Goal: Task Accomplishment & Management: Manage account settings

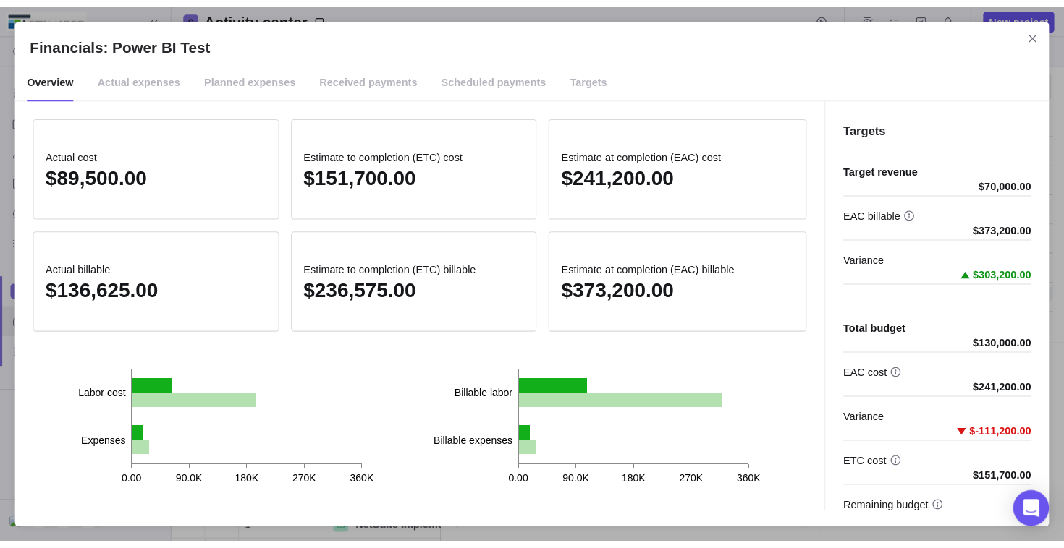
scroll to position [425, 282]
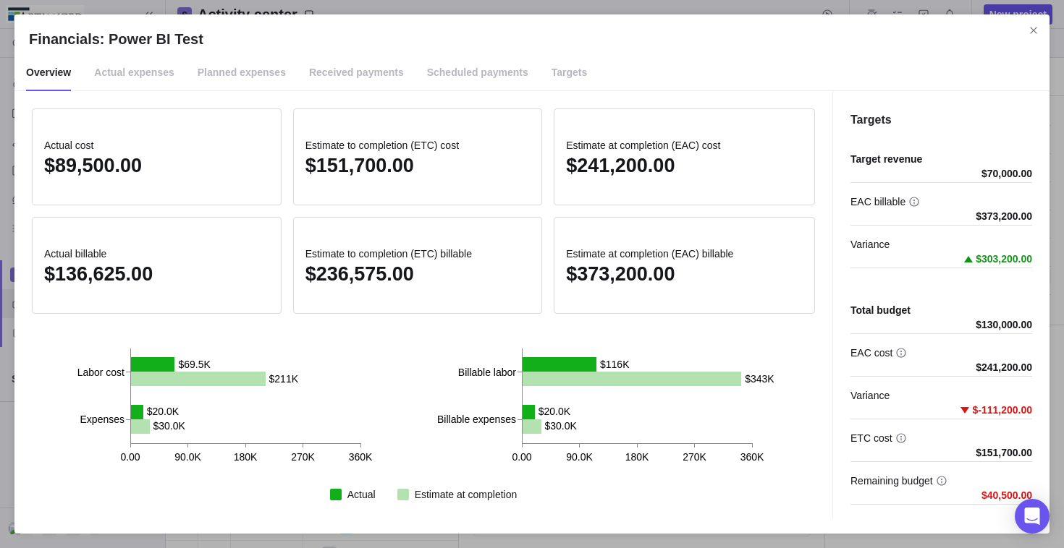
drag, startPoint x: 1028, startPoint y: 30, endPoint x: 1015, endPoint y: 30, distance: 12.3
click at [1028, 30] on icon "Close" at bounding box center [1034, 31] width 12 height 12
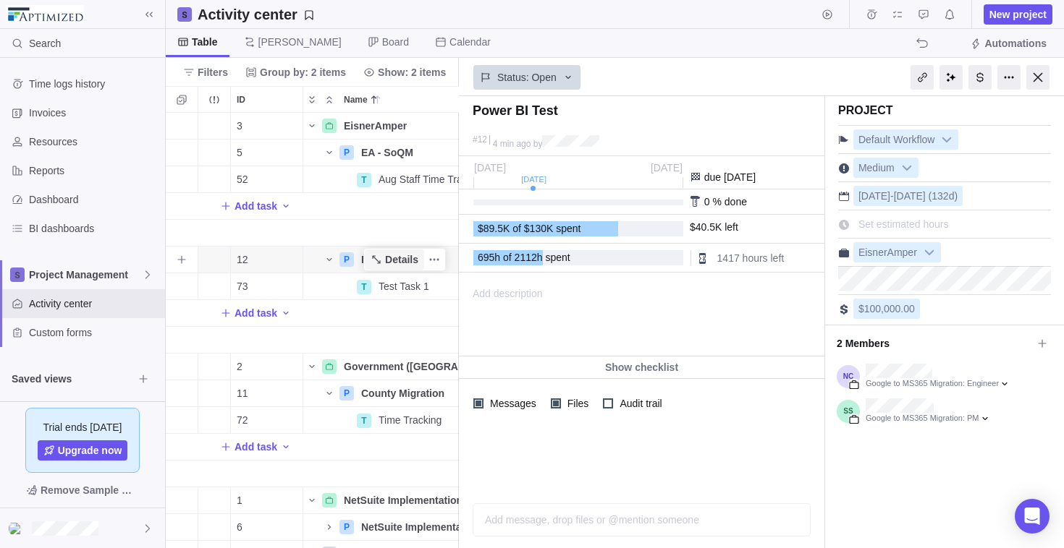
click at [402, 253] on span "Details" at bounding box center [401, 260] width 33 height 14
click at [979, 80] on div at bounding box center [979, 77] width 23 height 25
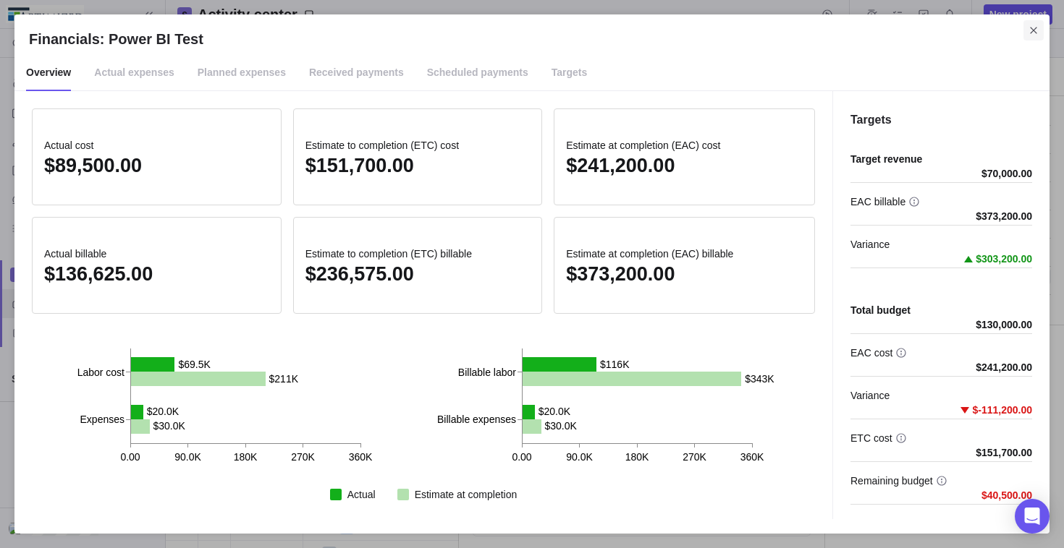
click at [1031, 28] on icon "Close" at bounding box center [1033, 30] width 7 height 7
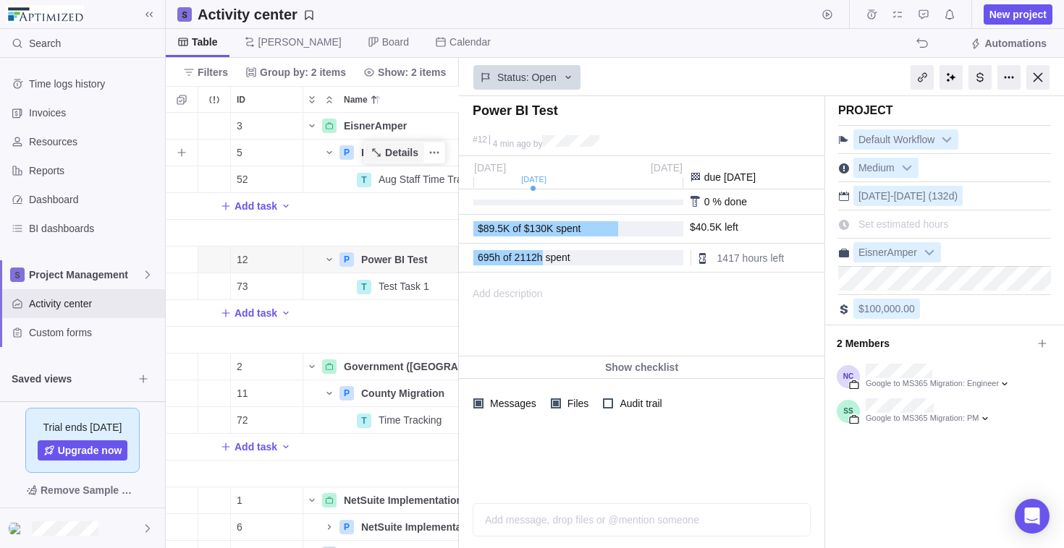
click at [412, 153] on span "Details" at bounding box center [401, 152] width 33 height 14
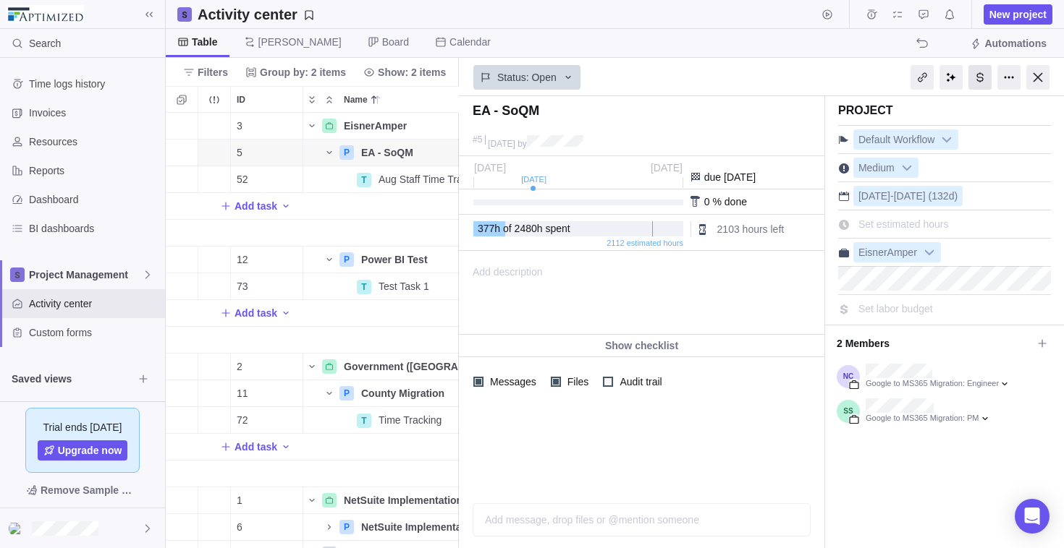
click at [986, 78] on div at bounding box center [979, 77] width 23 height 25
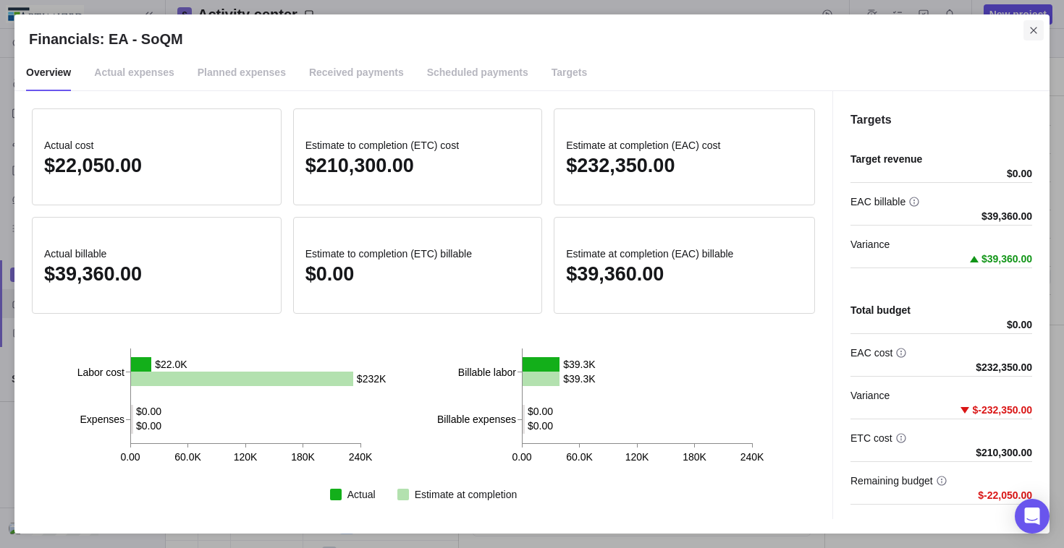
click at [1030, 31] on icon "Close" at bounding box center [1034, 31] width 12 height 12
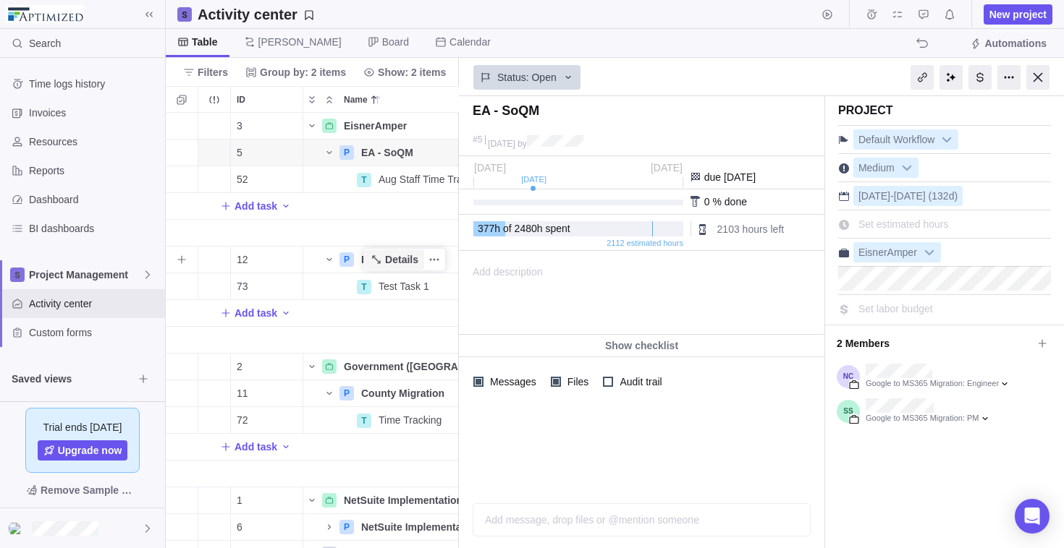
click at [409, 252] on span "Details" at bounding box center [394, 260] width 59 height 20
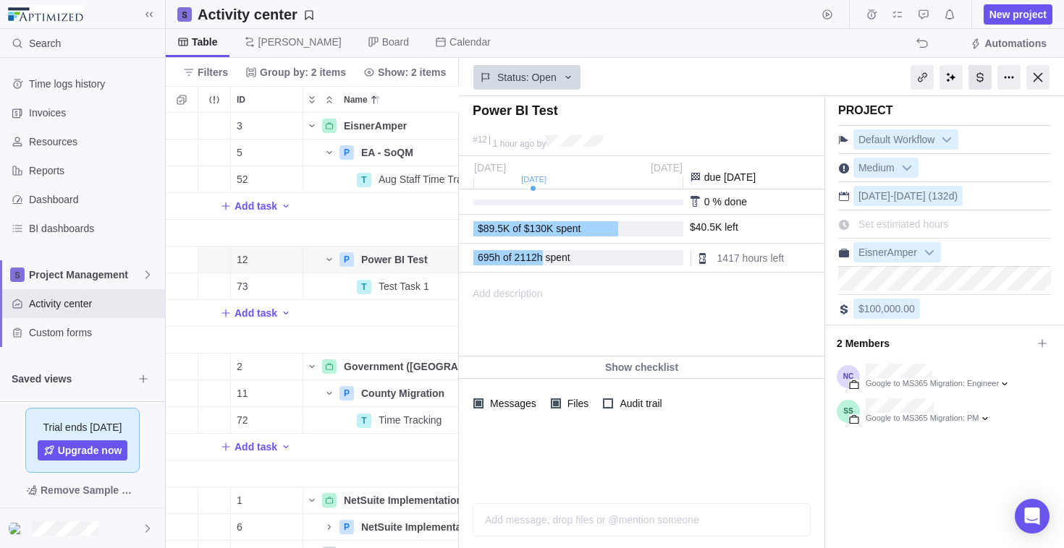
click at [975, 71] on div at bounding box center [979, 77] width 23 height 25
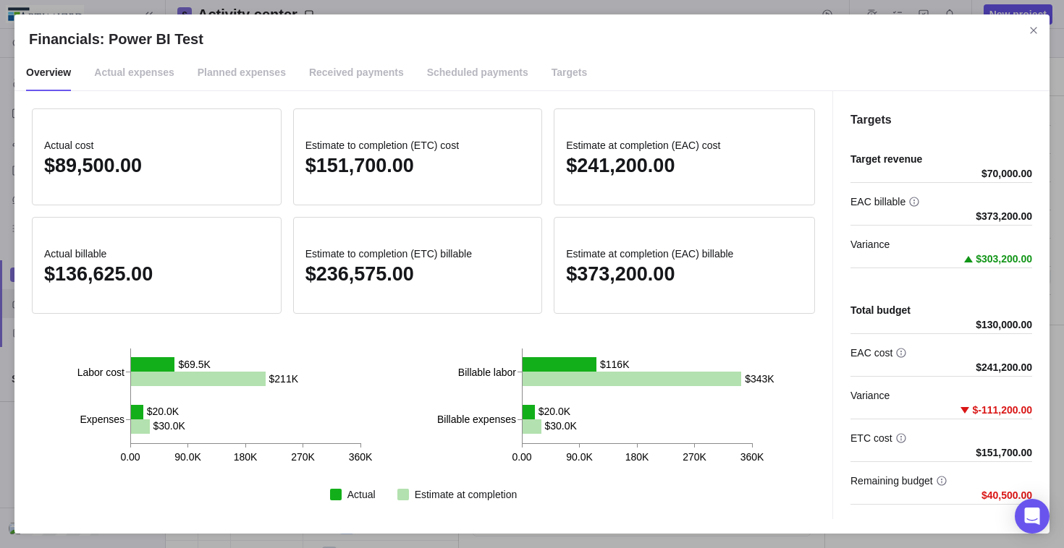
click at [540, 69] on li "Targets" at bounding box center [569, 72] width 59 height 35
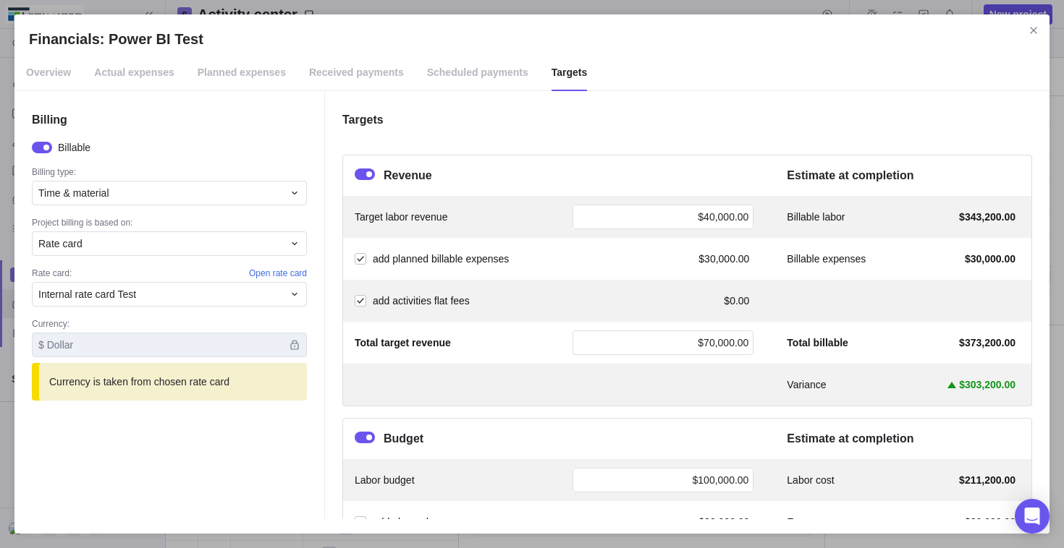
click at [62, 68] on span "Overview" at bounding box center [48, 73] width 45 height 36
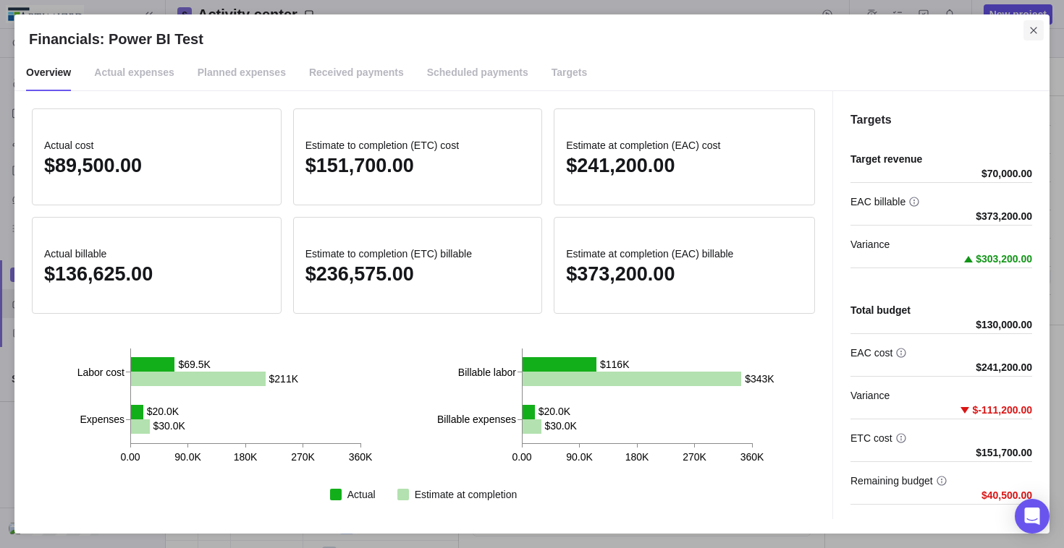
click at [1032, 33] on icon "Close" at bounding box center [1034, 31] width 12 height 12
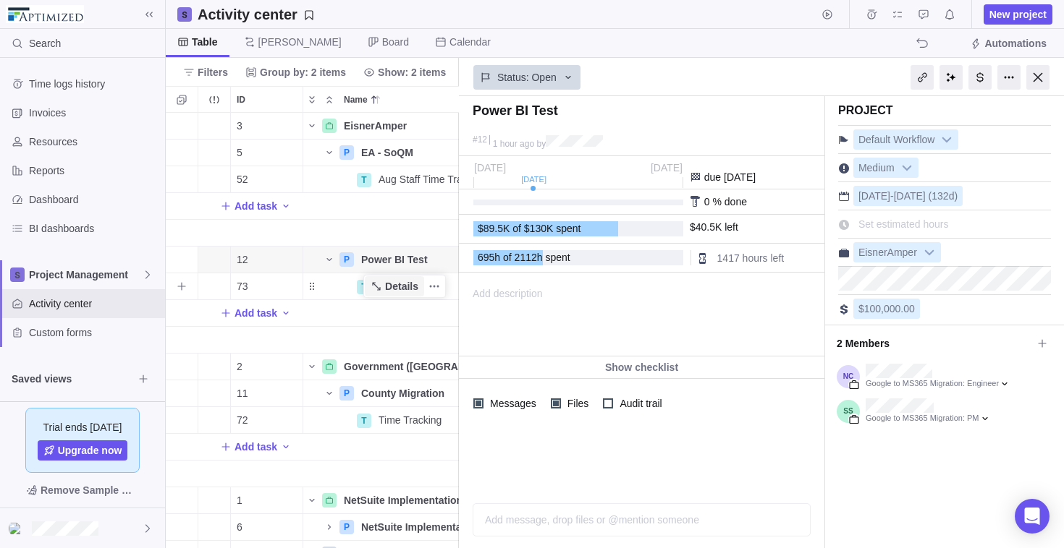
click at [405, 282] on span "Details" at bounding box center [401, 286] width 33 height 14
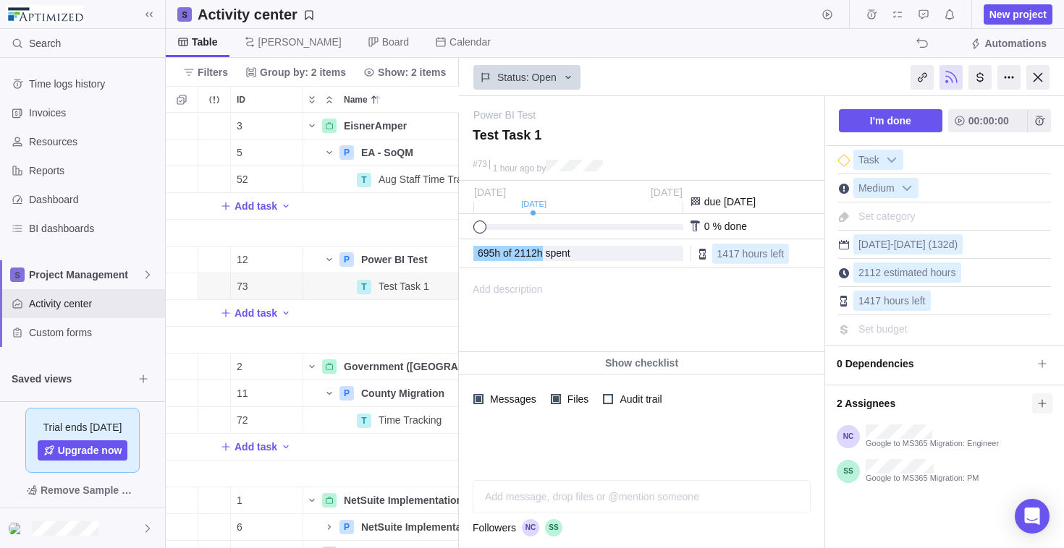
click at [1038, 408] on span at bounding box center [1042, 404] width 20 height 20
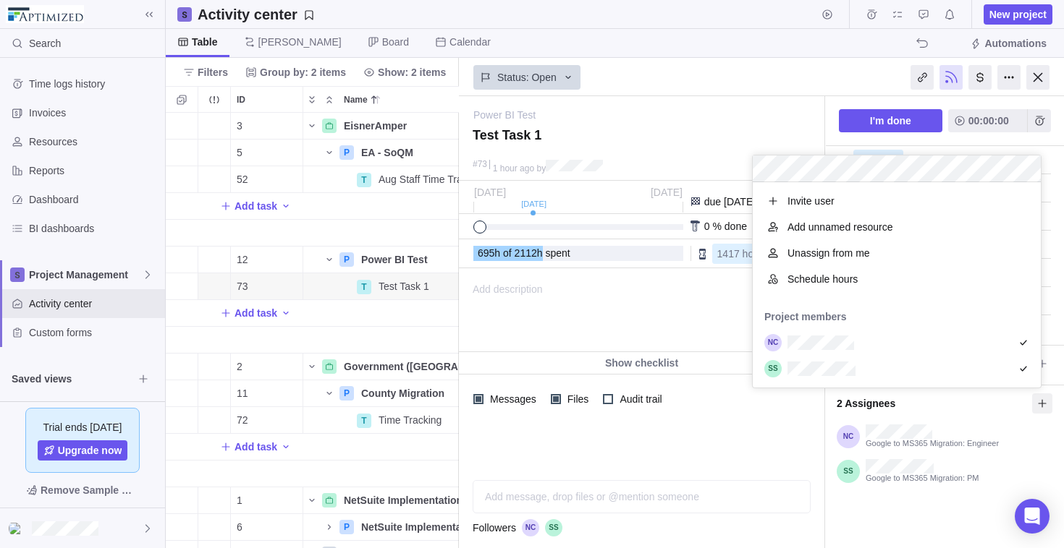
scroll to position [195, 277]
click at [841, 279] on span "Schedule hours" at bounding box center [822, 279] width 70 height 14
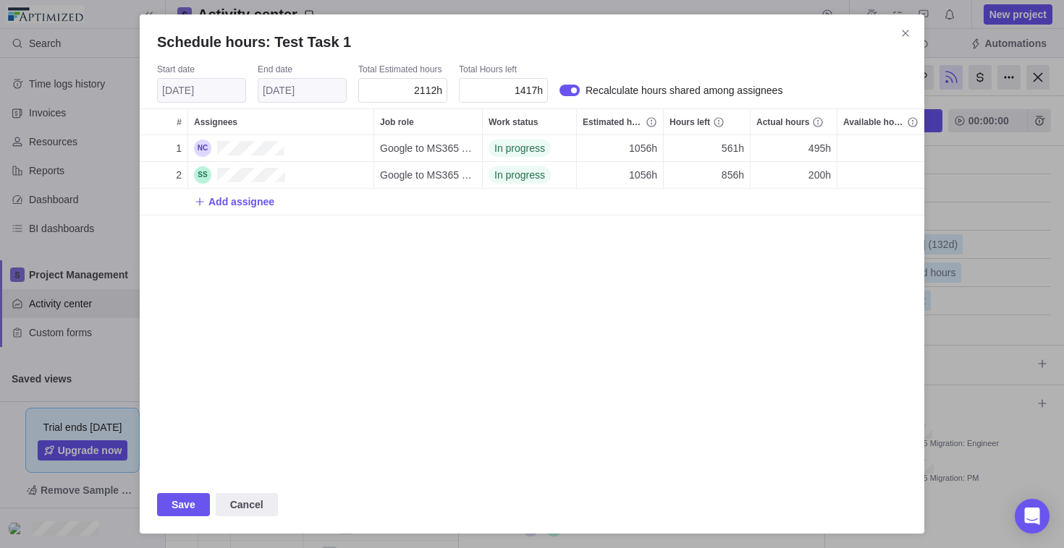
scroll to position [330, 774]
click at [902, 30] on icon "Close" at bounding box center [905, 33] width 12 height 12
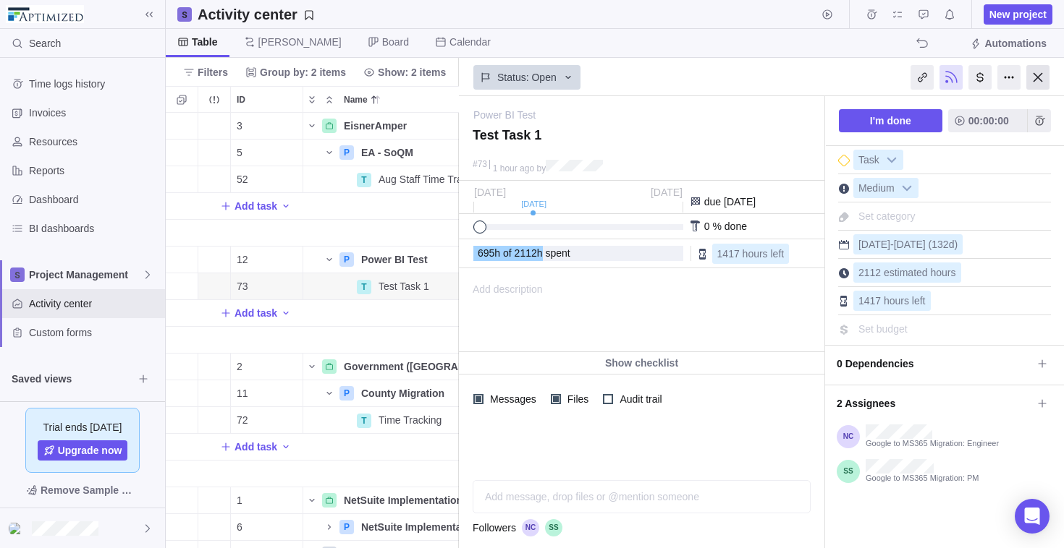
click at [1035, 75] on div at bounding box center [1037, 77] width 23 height 25
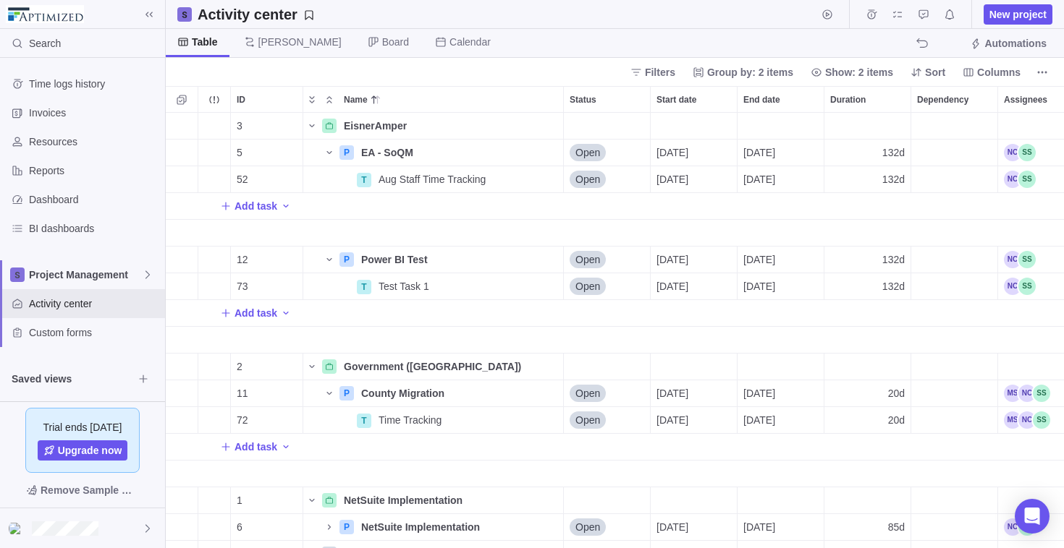
scroll to position [425, 887]
click at [504, 152] on span "Details" at bounding box center [517, 152] width 33 height 14
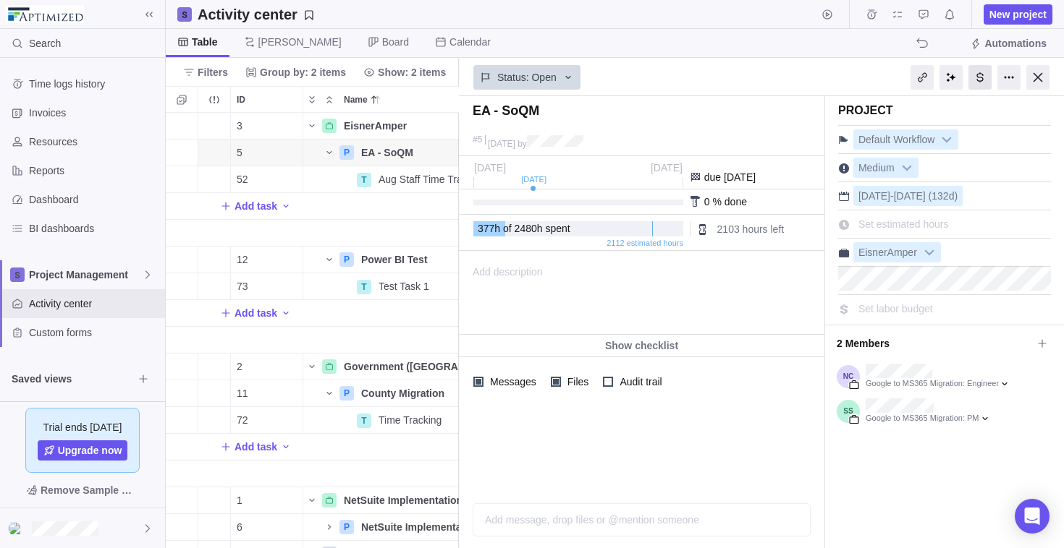
click at [984, 79] on div at bounding box center [979, 77] width 23 height 25
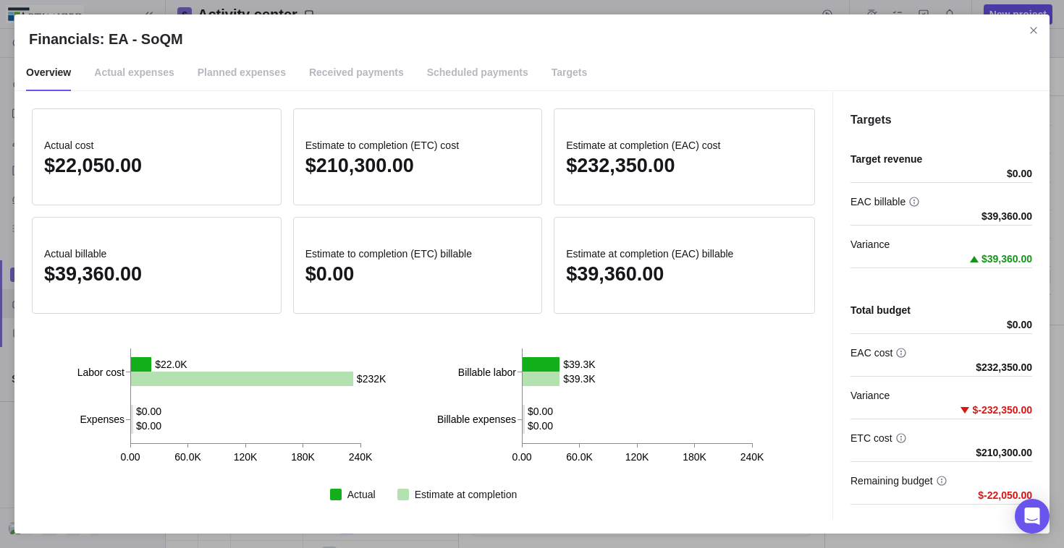
click at [551, 70] on span "Targets" at bounding box center [569, 73] width 36 height 36
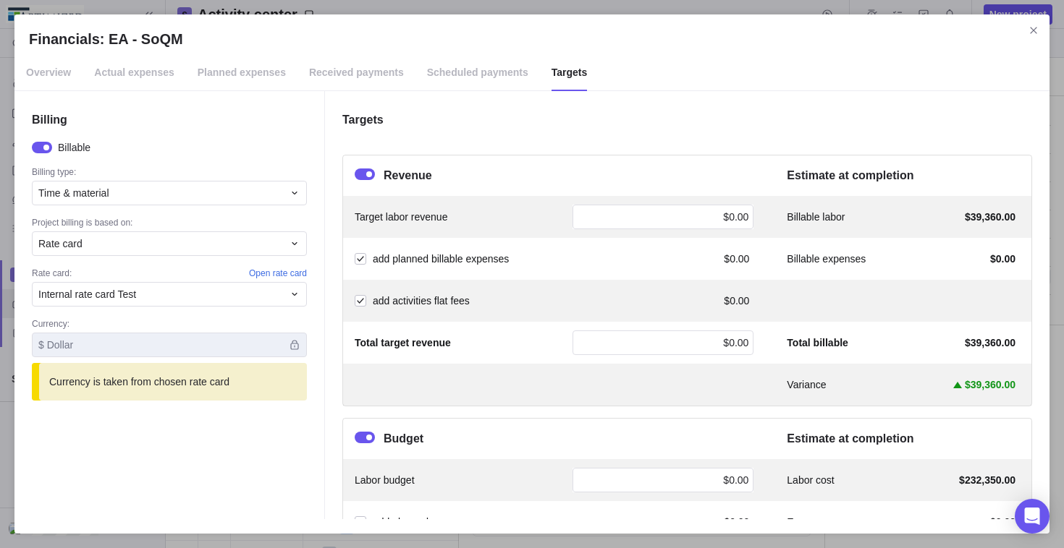
click at [29, 66] on span "Overview" at bounding box center [48, 73] width 45 height 36
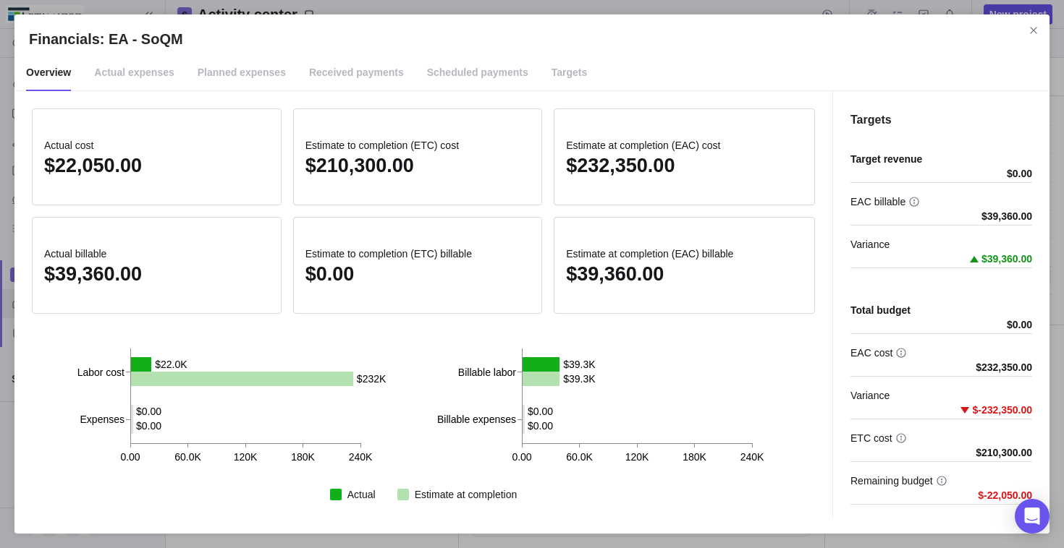
scroll to position [425, 282]
click at [1026, 30] on span "Close" at bounding box center [1033, 30] width 20 height 20
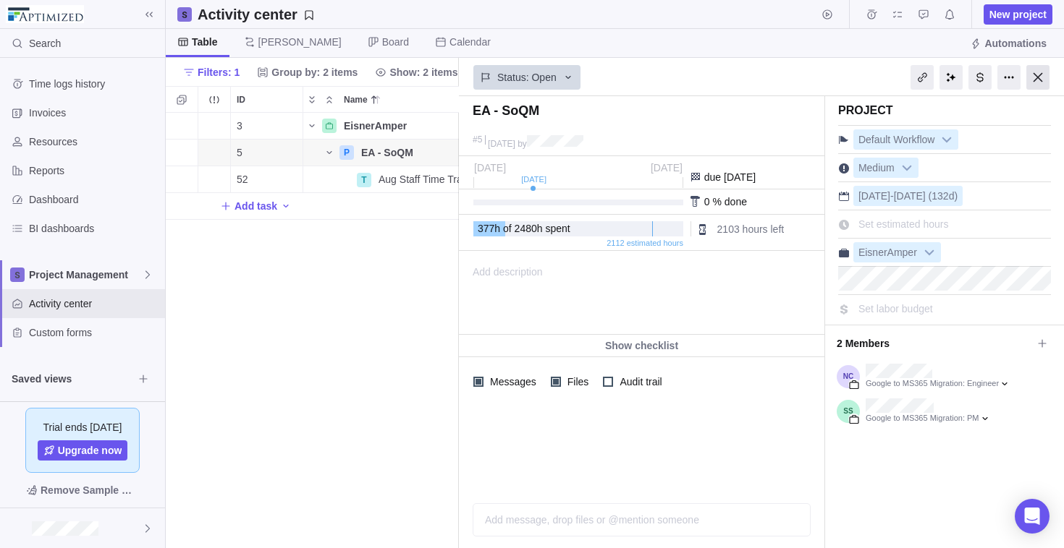
click at [1036, 76] on div at bounding box center [1037, 77] width 23 height 25
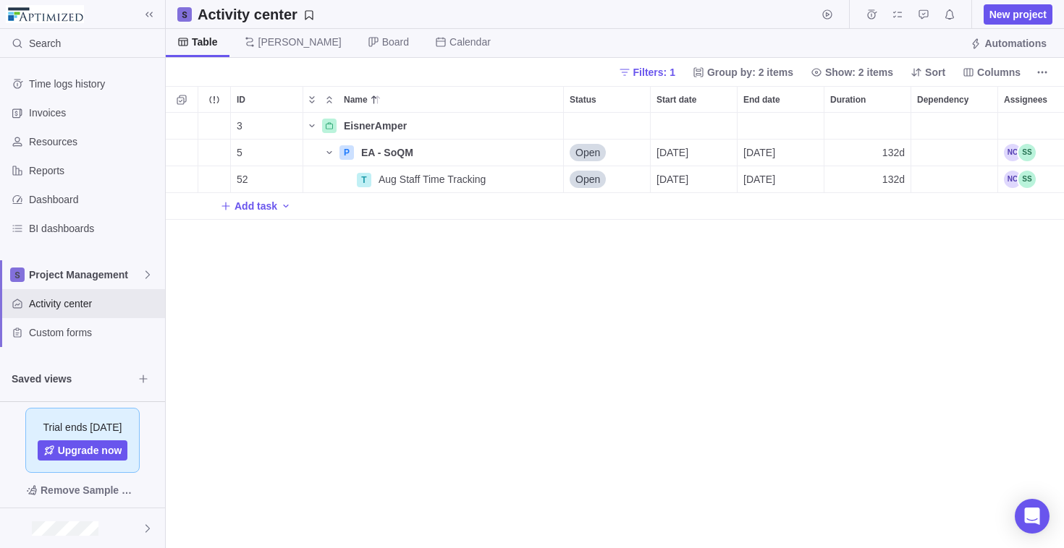
scroll to position [425, 887]
click at [675, 61] on div "Filters: 1 Group by: 2 items Show: 2 items Sort Columns" at bounding box center [615, 72] width 898 height 28
click at [674, 63] on span "Filters: 1" at bounding box center [647, 72] width 68 height 20
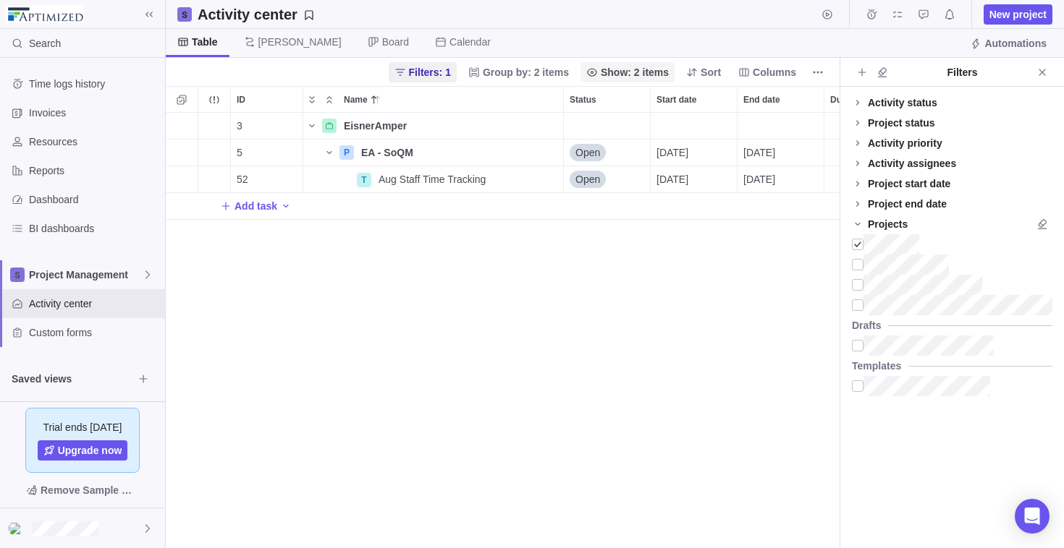
scroll to position [425, 663]
click at [856, 243] on div at bounding box center [858, 244] width 12 height 20
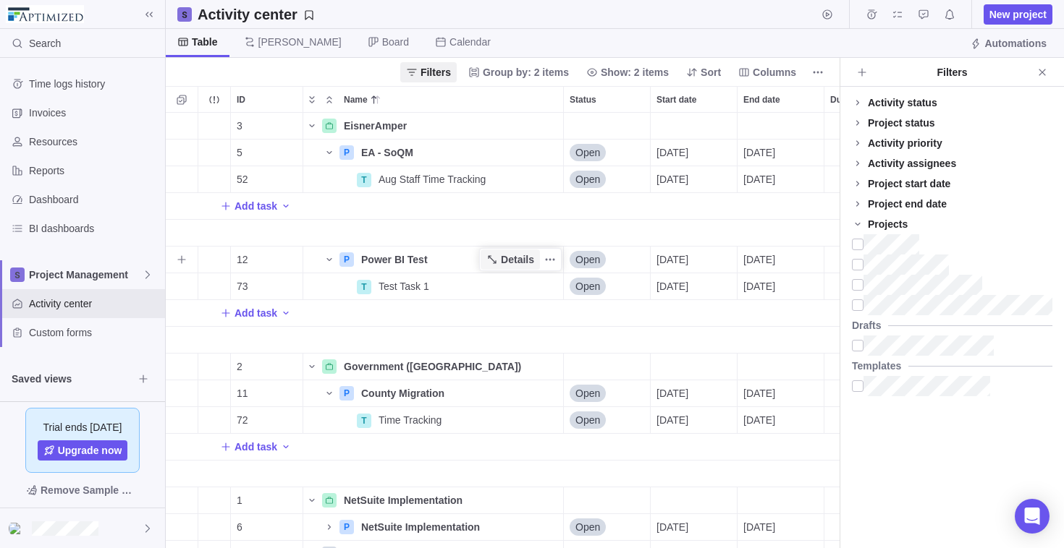
click at [515, 256] on span "Details" at bounding box center [517, 260] width 33 height 14
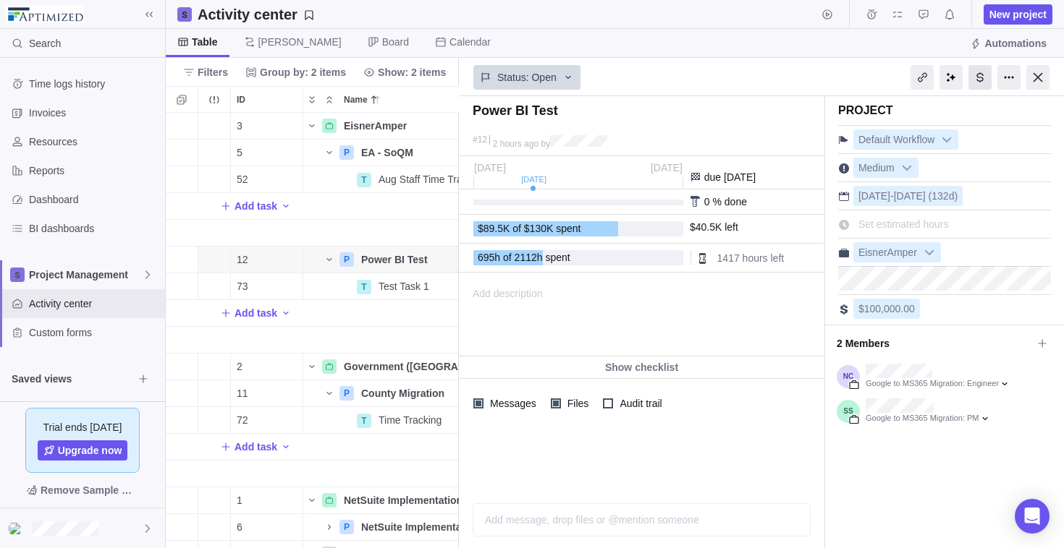
click at [977, 79] on div at bounding box center [979, 77] width 23 height 25
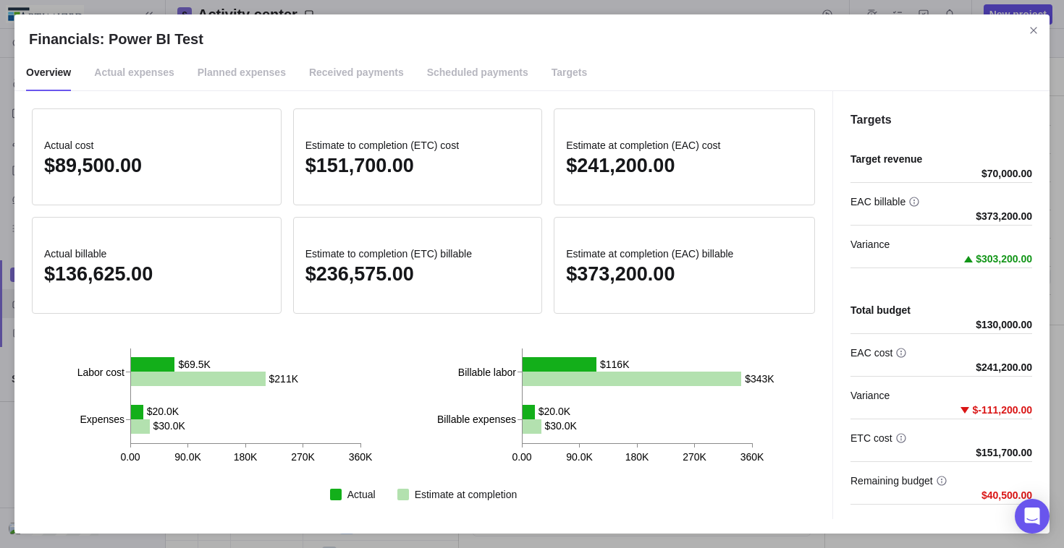
click at [551, 69] on span "Targets" at bounding box center [569, 73] width 36 height 36
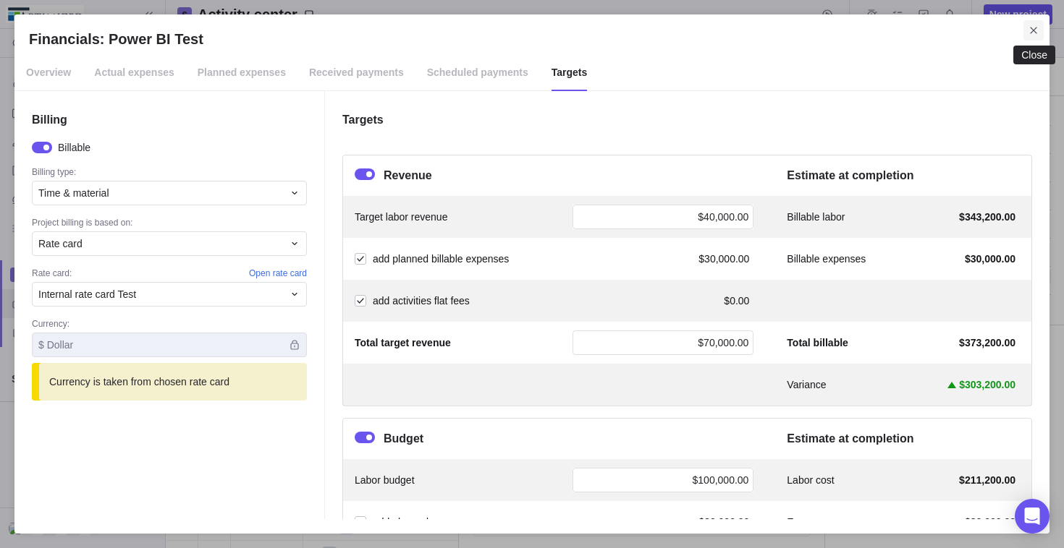
click at [1033, 31] on icon "Close" at bounding box center [1033, 30] width 7 height 7
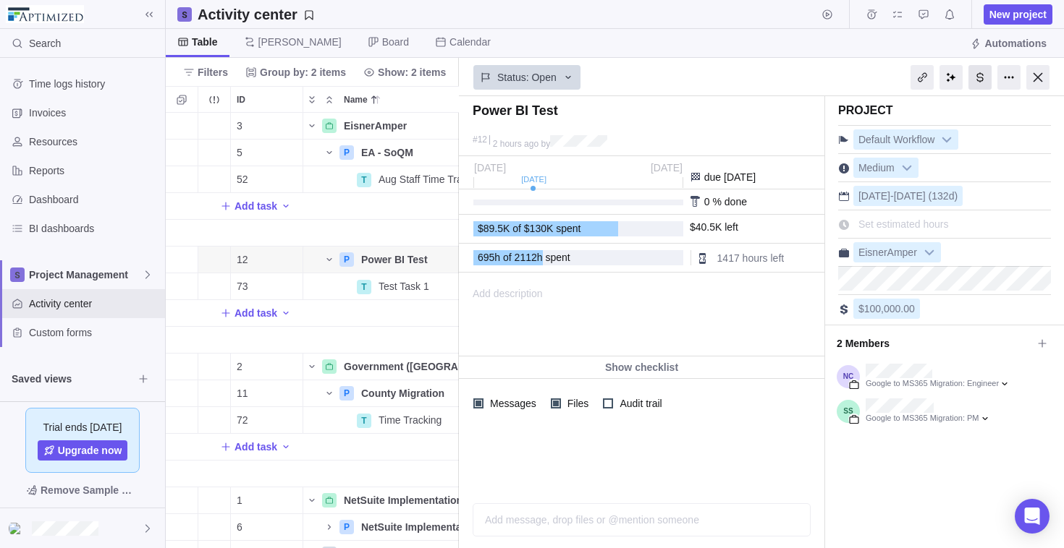
click at [974, 85] on div at bounding box center [979, 77] width 23 height 25
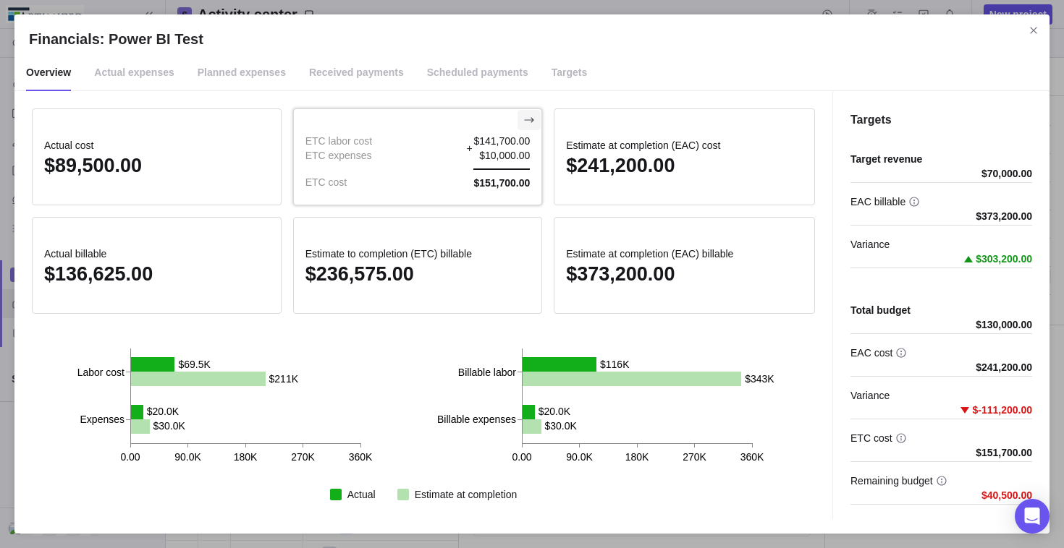
click at [523, 124] on icon "Show breakdown" at bounding box center [529, 120] width 12 height 12
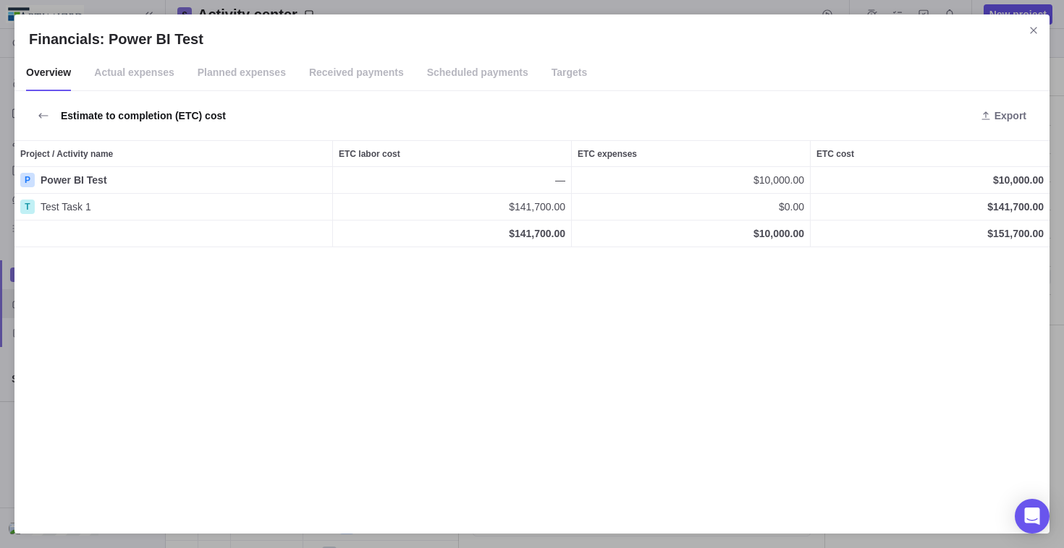
scroll to position [342, 1024]
click at [147, 74] on span "Actual expenses" at bounding box center [134, 73] width 80 height 36
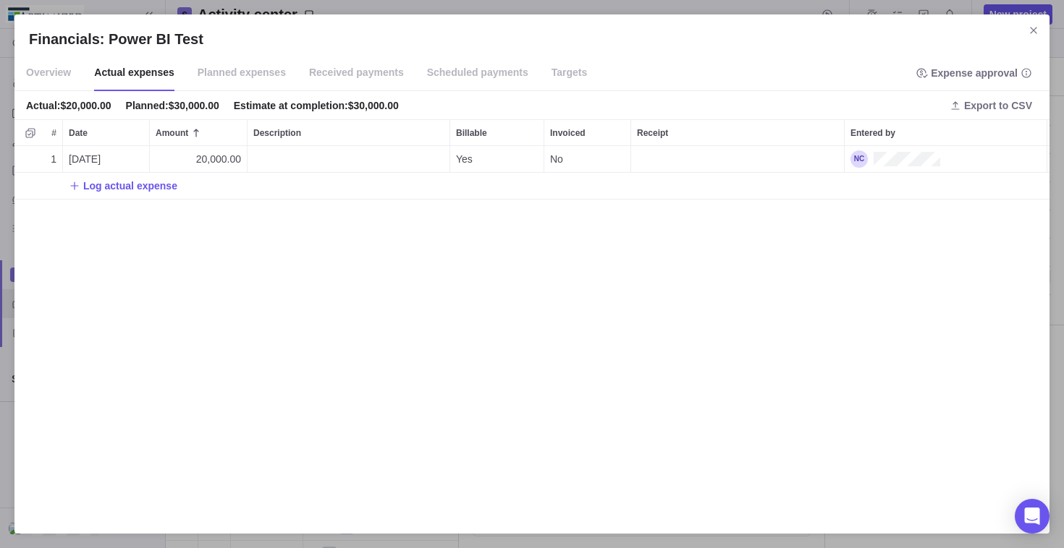
scroll to position [363, 1024]
click at [216, 69] on span "Planned expenses" at bounding box center [242, 73] width 88 height 36
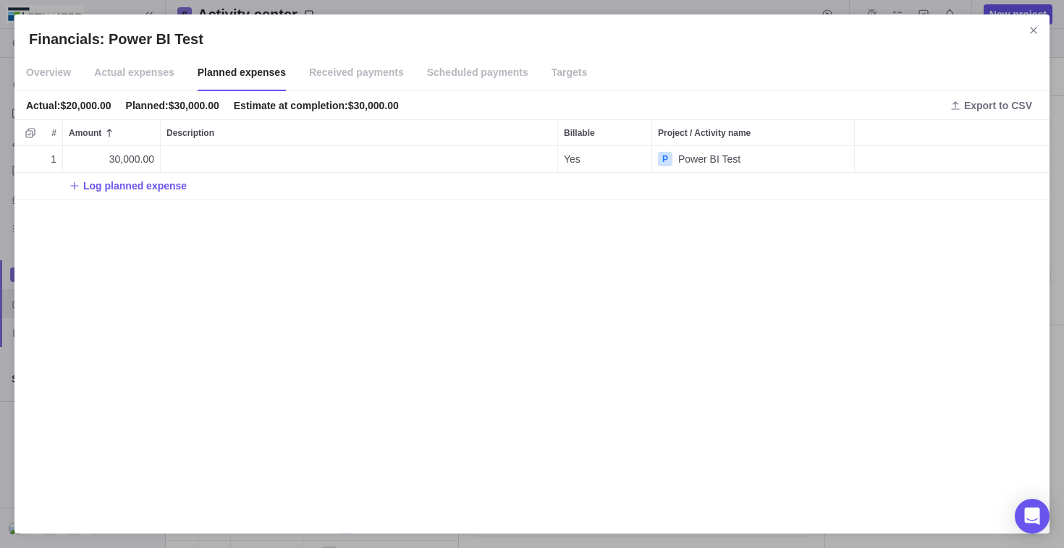
click at [124, 69] on span "Actual expenses" at bounding box center [134, 73] width 80 height 36
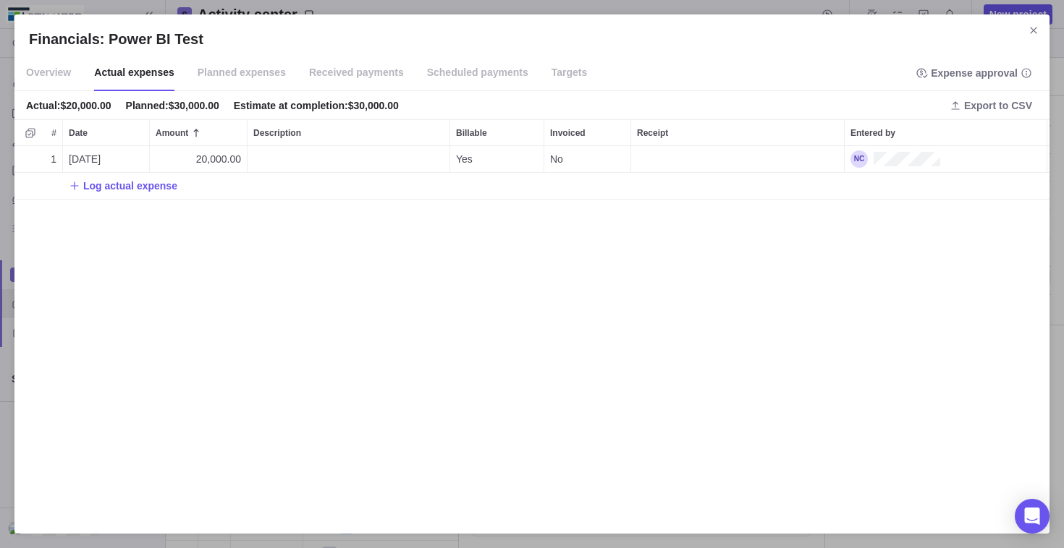
click at [252, 69] on span "Planned expenses" at bounding box center [242, 73] width 88 height 36
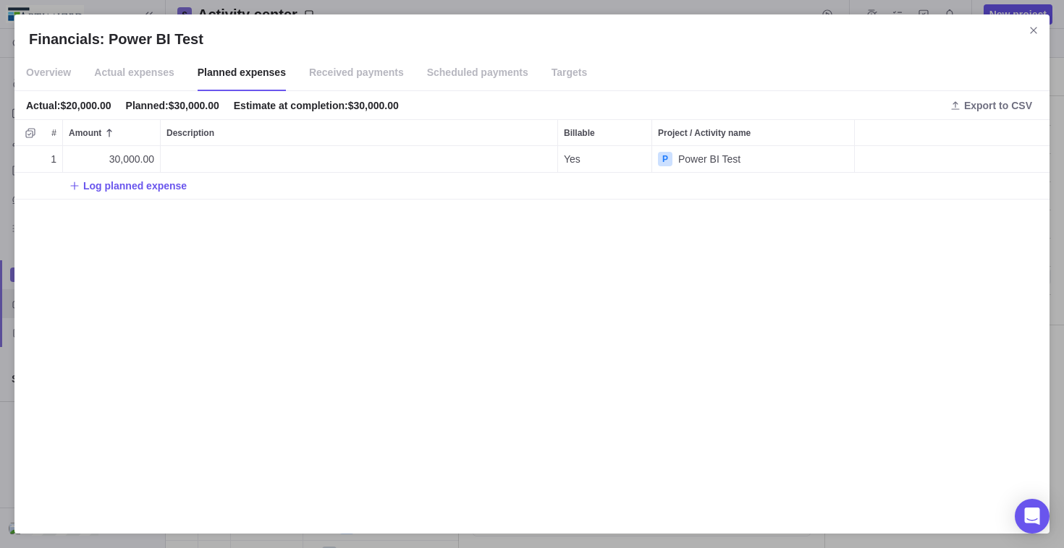
click at [145, 69] on span "Actual expenses" at bounding box center [134, 73] width 80 height 36
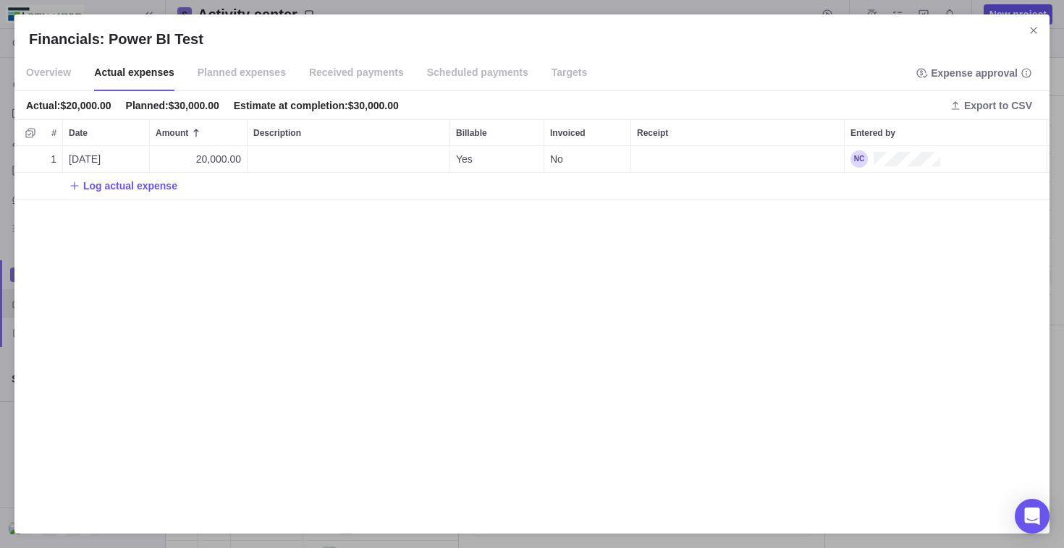
click at [49, 65] on span "Overview" at bounding box center [48, 73] width 45 height 36
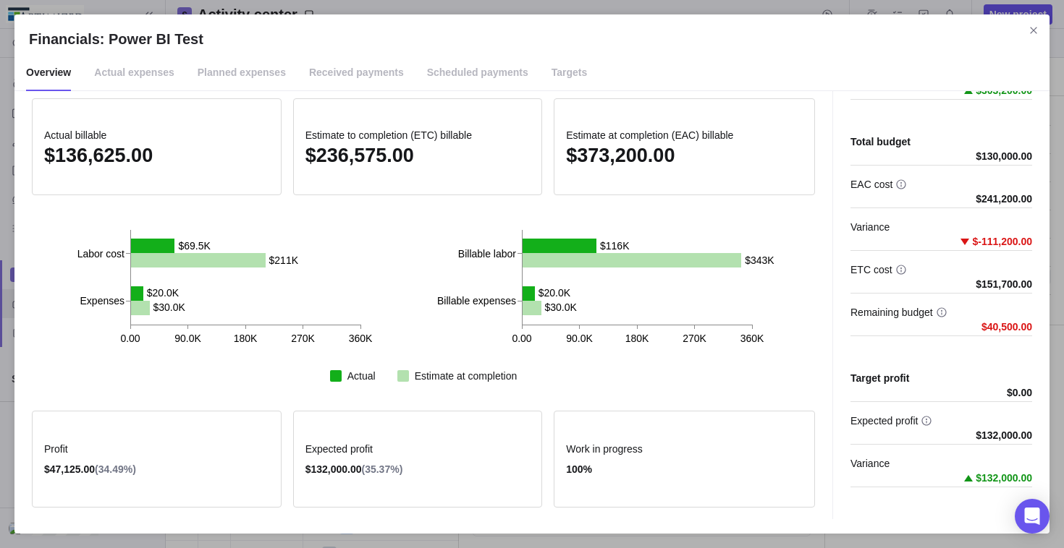
scroll to position [0, 0]
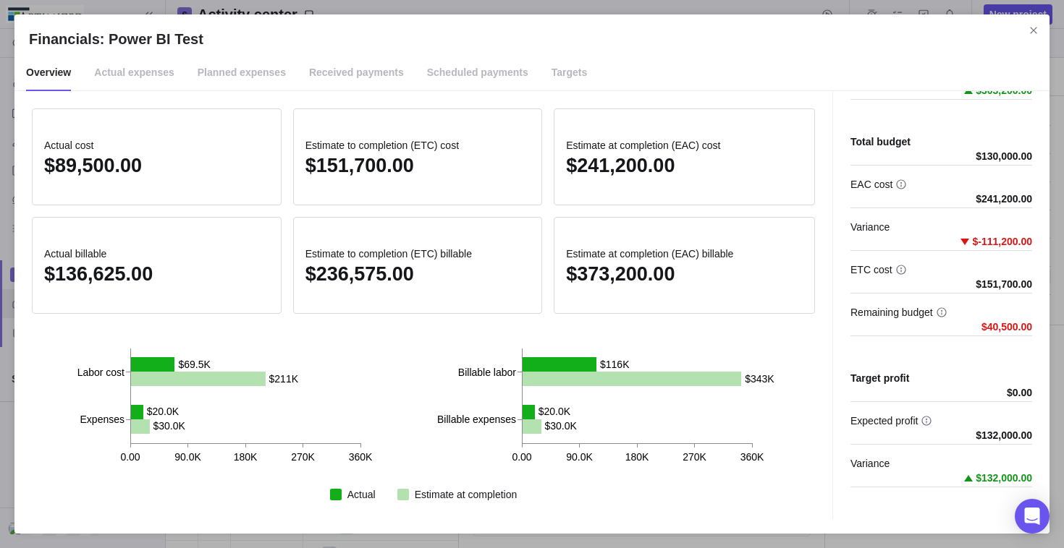
click at [237, 76] on span "Planned expenses" at bounding box center [242, 73] width 88 height 36
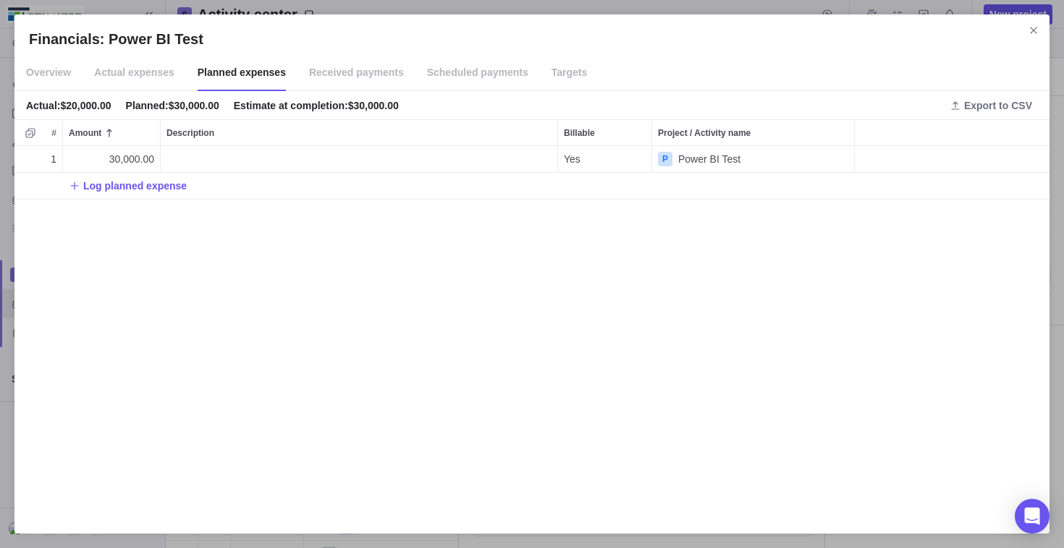
scroll to position [363, 1024]
click at [119, 70] on span "Actual expenses" at bounding box center [134, 73] width 80 height 36
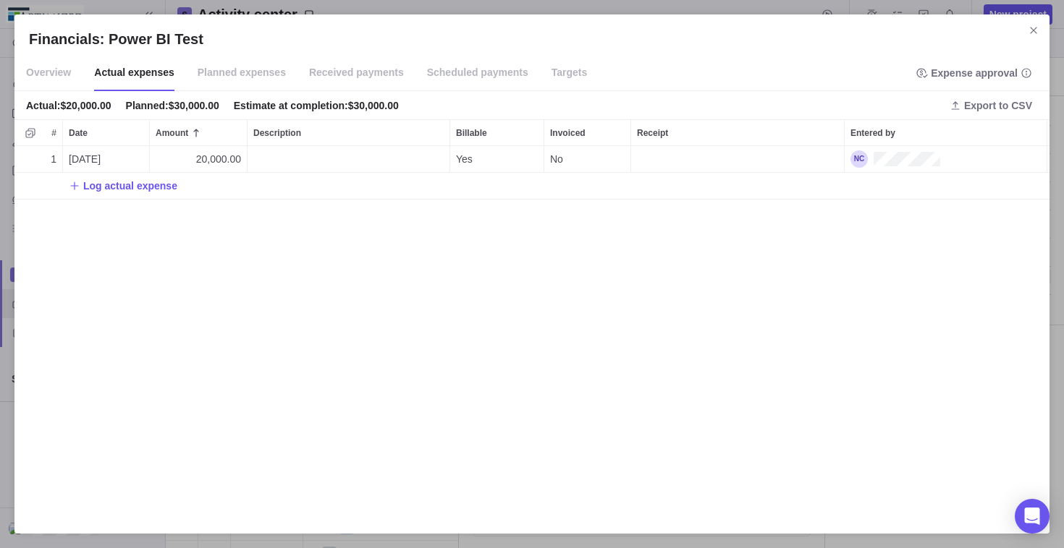
click at [245, 66] on span "Planned expenses" at bounding box center [242, 73] width 88 height 36
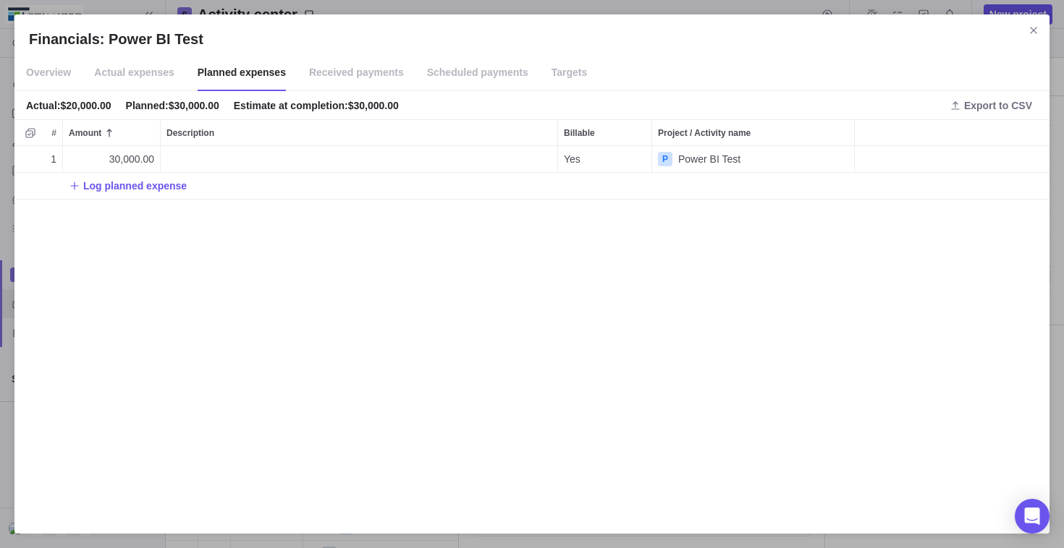
click at [37, 66] on span "Overview" at bounding box center [48, 73] width 45 height 36
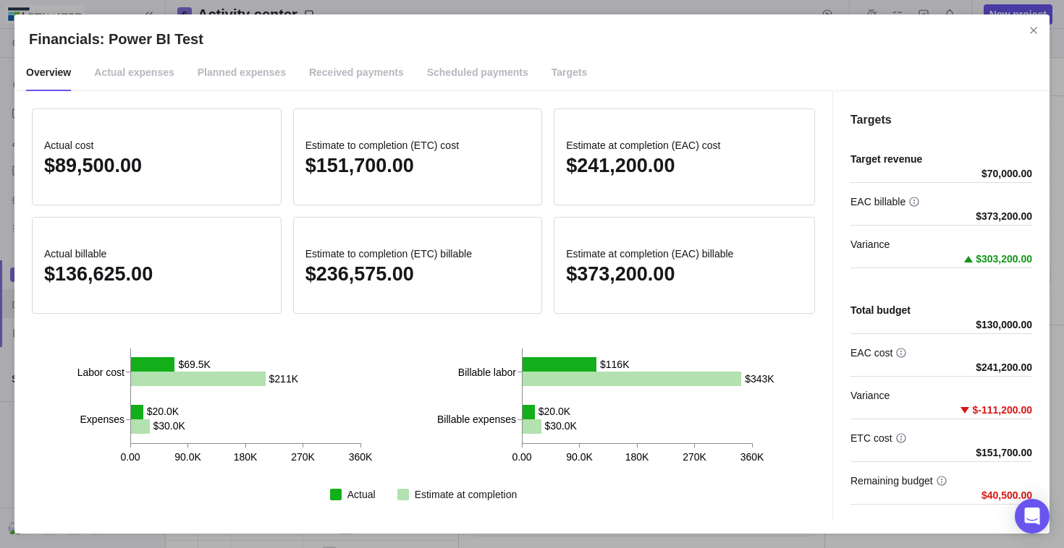
click at [552, 69] on span "Targets" at bounding box center [569, 73] width 36 height 36
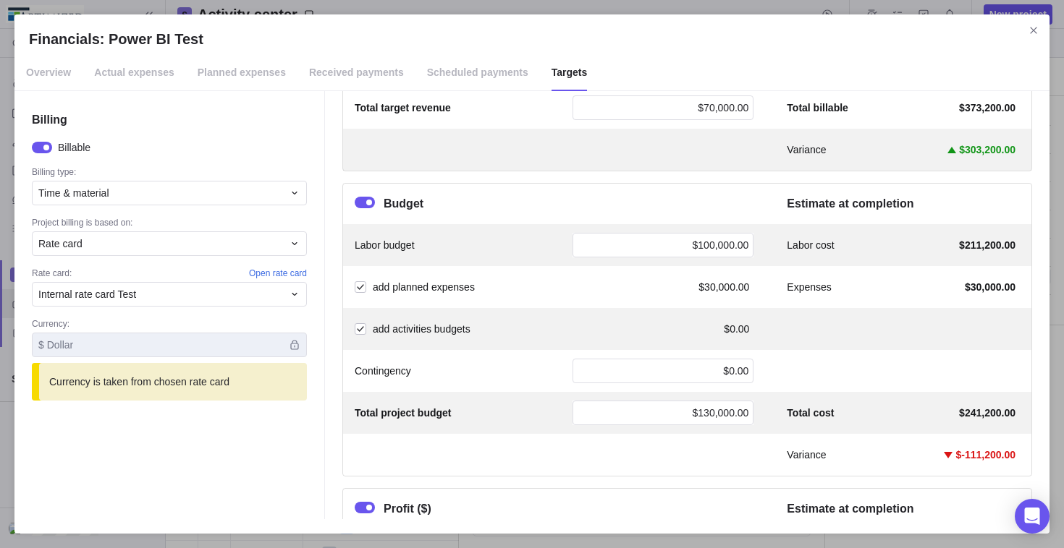
scroll to position [237, 0]
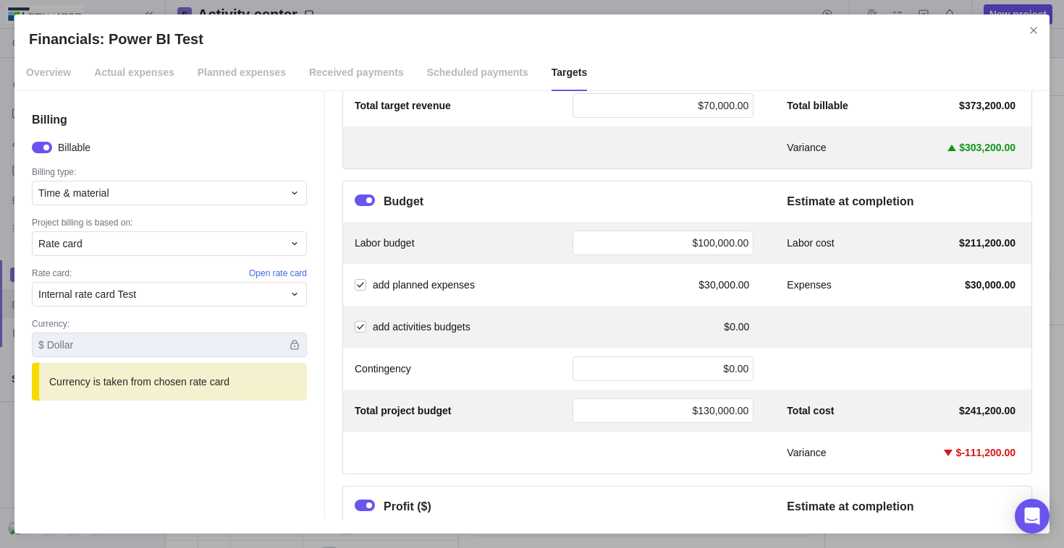
click at [62, 78] on span "Overview" at bounding box center [48, 73] width 45 height 36
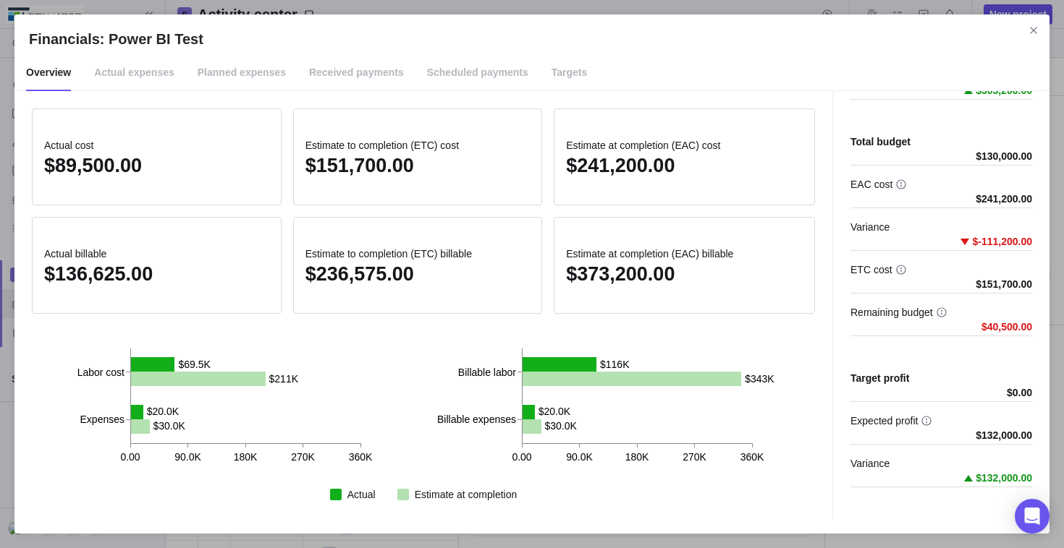
scroll to position [119, 0]
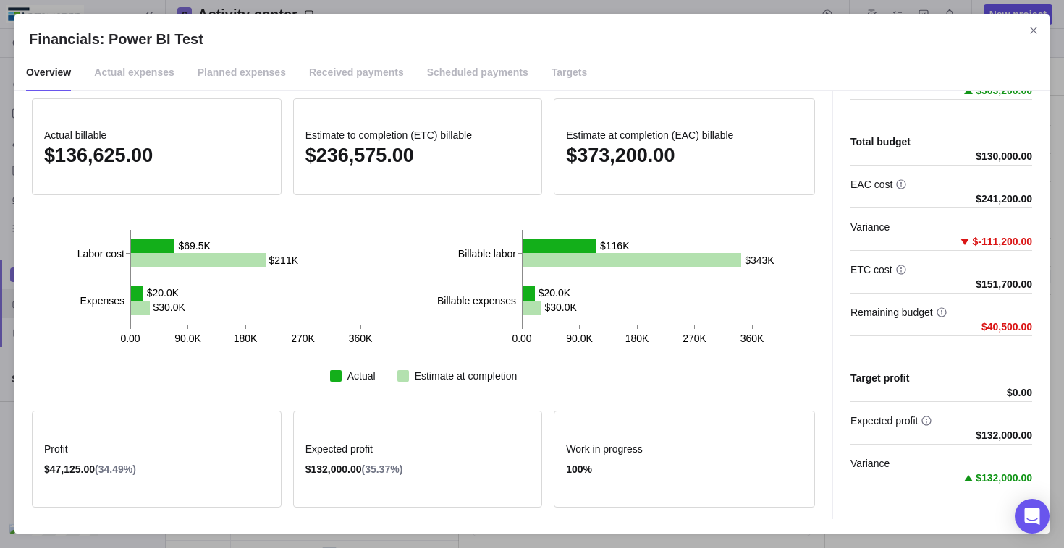
click at [551, 71] on span "Targets" at bounding box center [569, 73] width 36 height 36
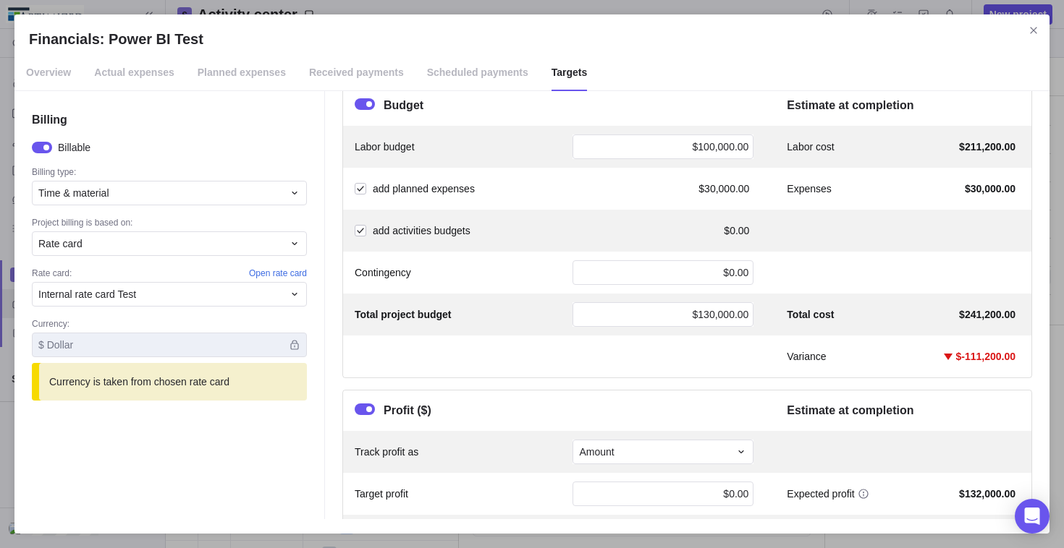
scroll to position [392, 0]
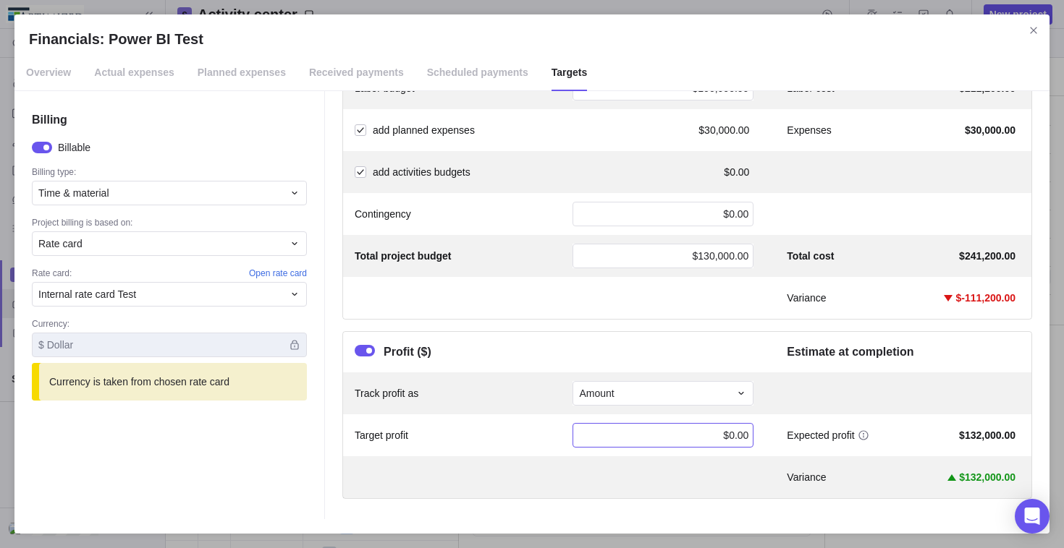
click at [698, 436] on div "$0.00" at bounding box center [662, 435] width 181 height 25
type input "1400000"
click at [615, 478] on div "Variance $132,000.00" at bounding box center [687, 478] width 688 height 42
click at [696, 436] on span "$1,400,000.00" at bounding box center [716, 436] width 65 height 12
type input "140000"
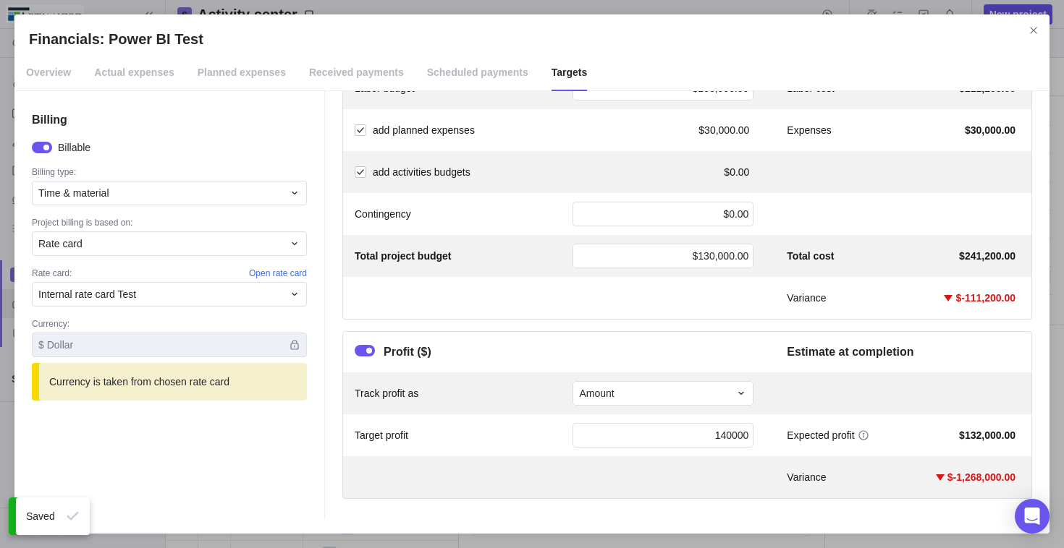
click at [706, 480] on div "Variance $-1,268,000.00" at bounding box center [687, 478] width 688 height 42
click at [48, 67] on span "Overview" at bounding box center [48, 73] width 45 height 36
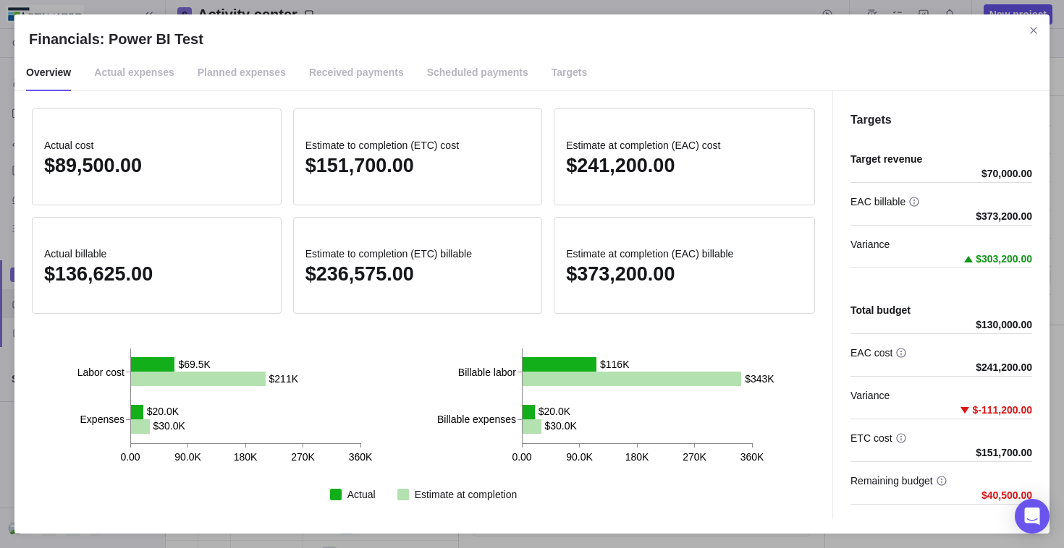
click at [919, 38] on h2 "Financials: Power BI Test" at bounding box center [532, 39] width 1006 height 20
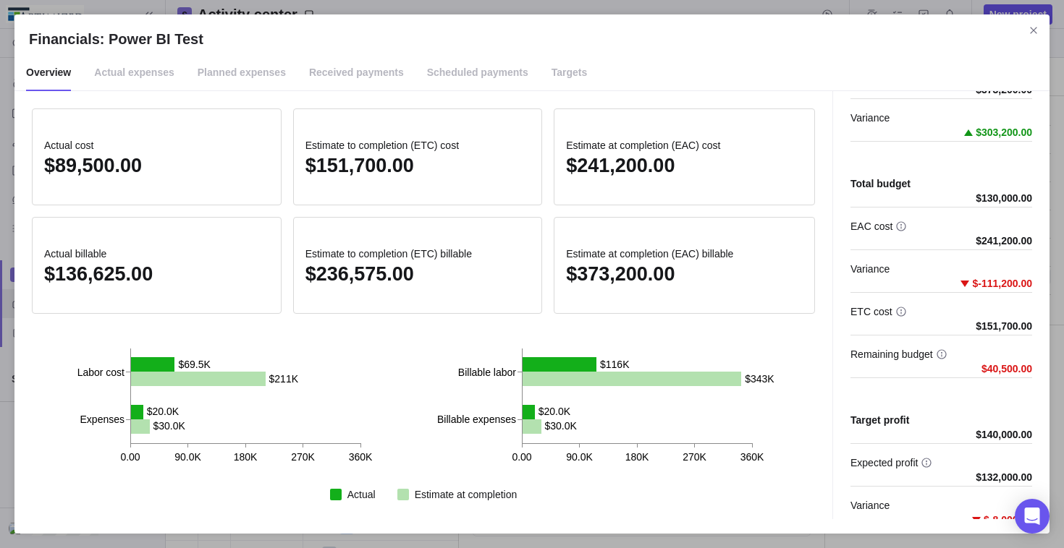
scroll to position [98, 0]
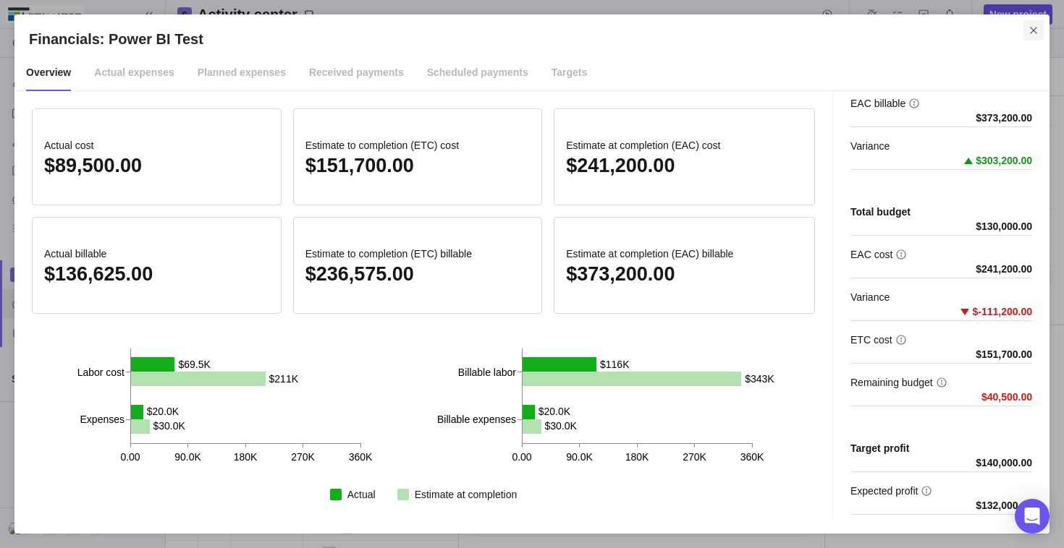
click at [1031, 29] on icon "Close" at bounding box center [1034, 31] width 12 height 12
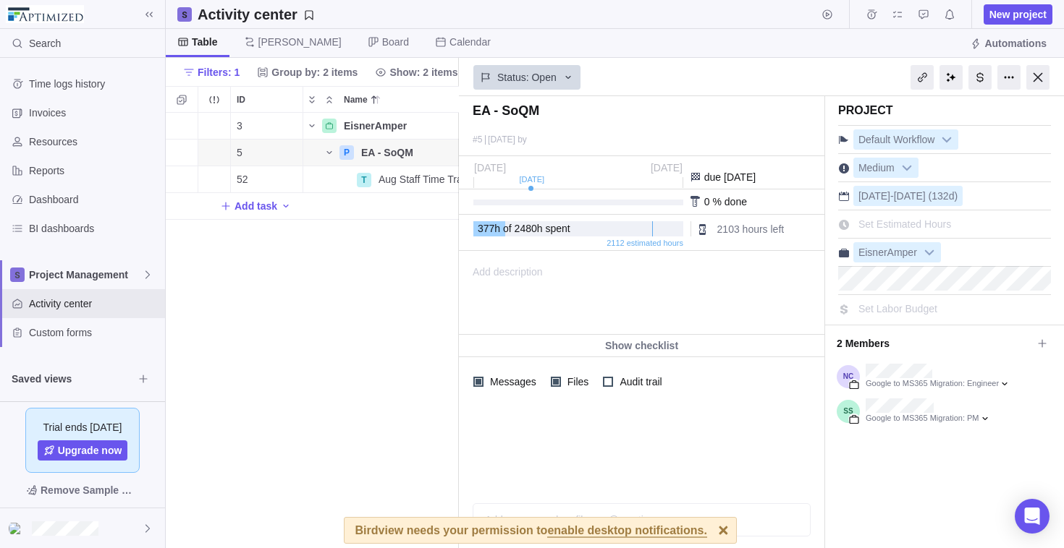
scroll to position [425, 282]
click at [977, 72] on div at bounding box center [979, 77] width 23 height 25
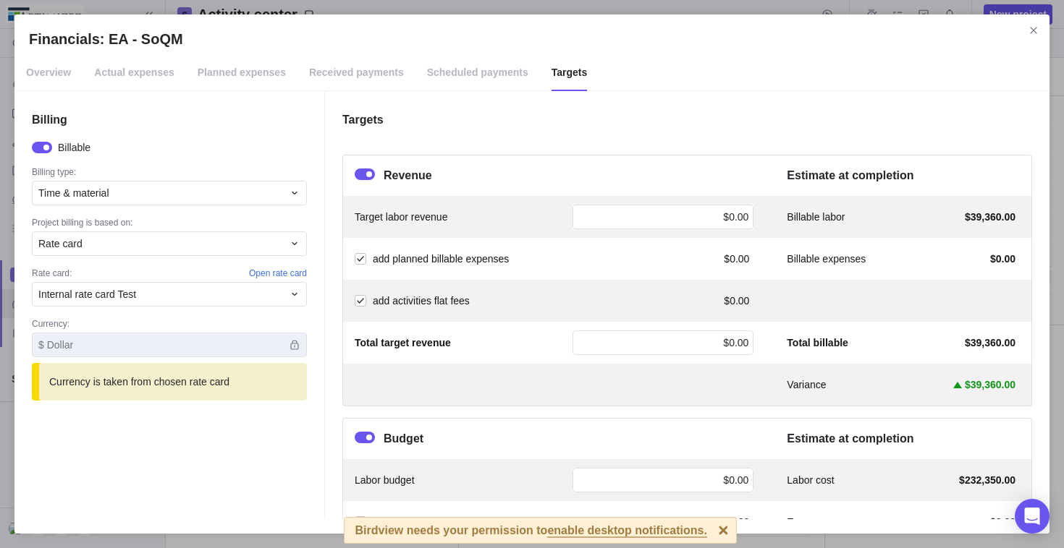
click at [44, 75] on span "Overview" at bounding box center [48, 73] width 45 height 36
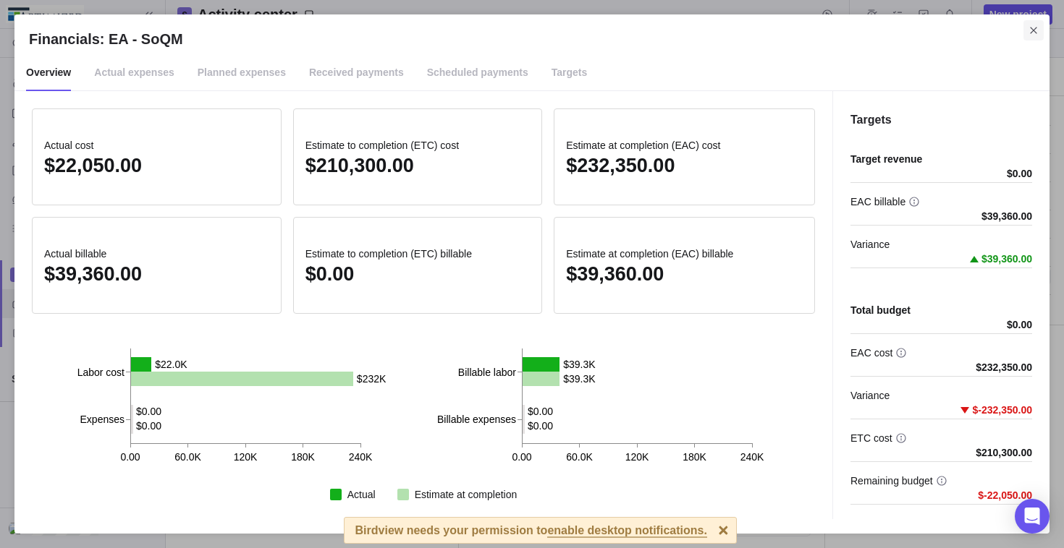
click at [1029, 32] on icon "Close" at bounding box center [1034, 31] width 12 height 12
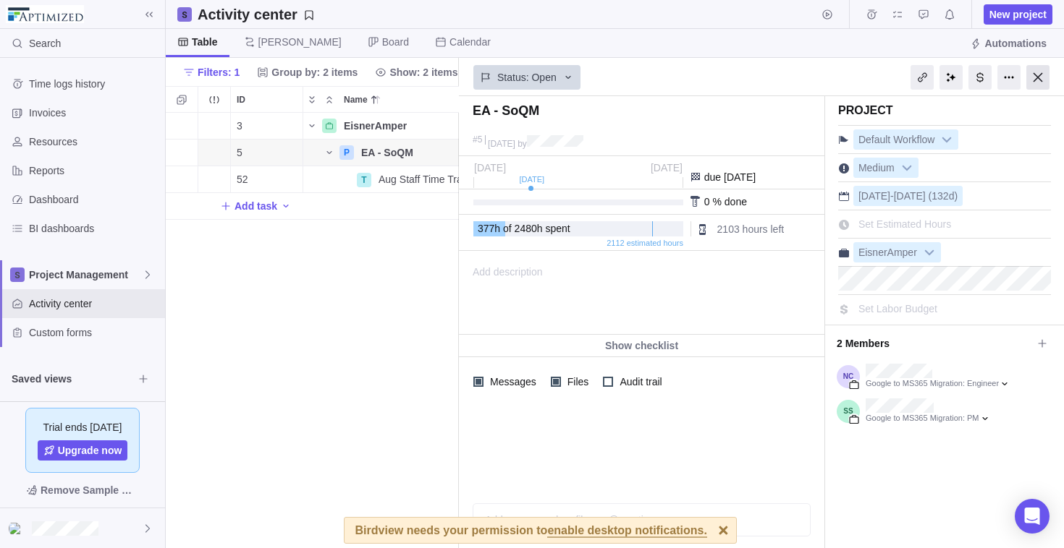
click at [1037, 77] on div at bounding box center [1037, 77] width 23 height 25
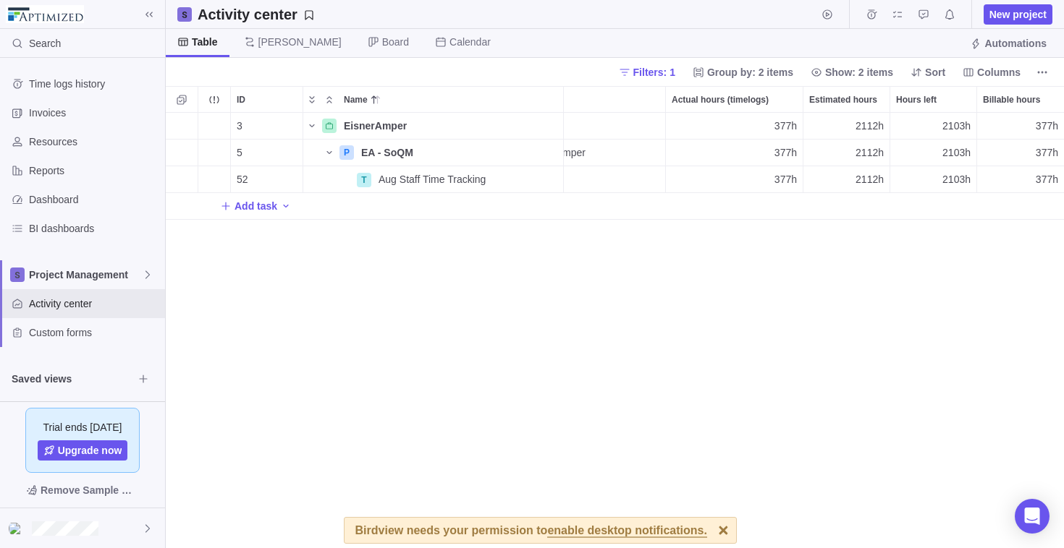
scroll to position [425, 887]
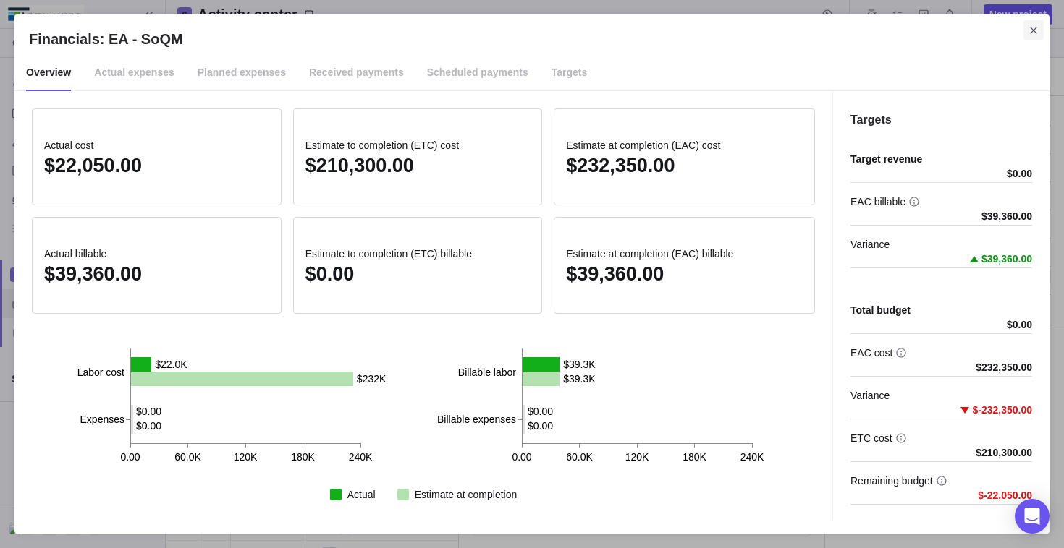
click at [1028, 30] on icon "Close" at bounding box center [1034, 31] width 12 height 12
